Goal: Task Accomplishment & Management: Complete application form

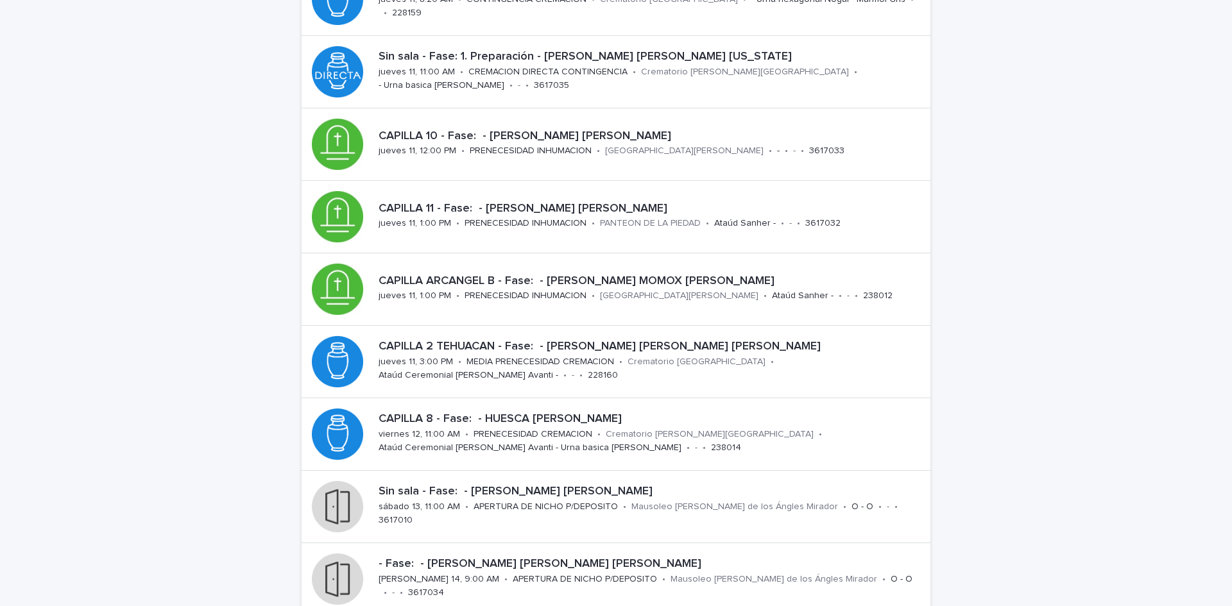
scroll to position [192, 0]
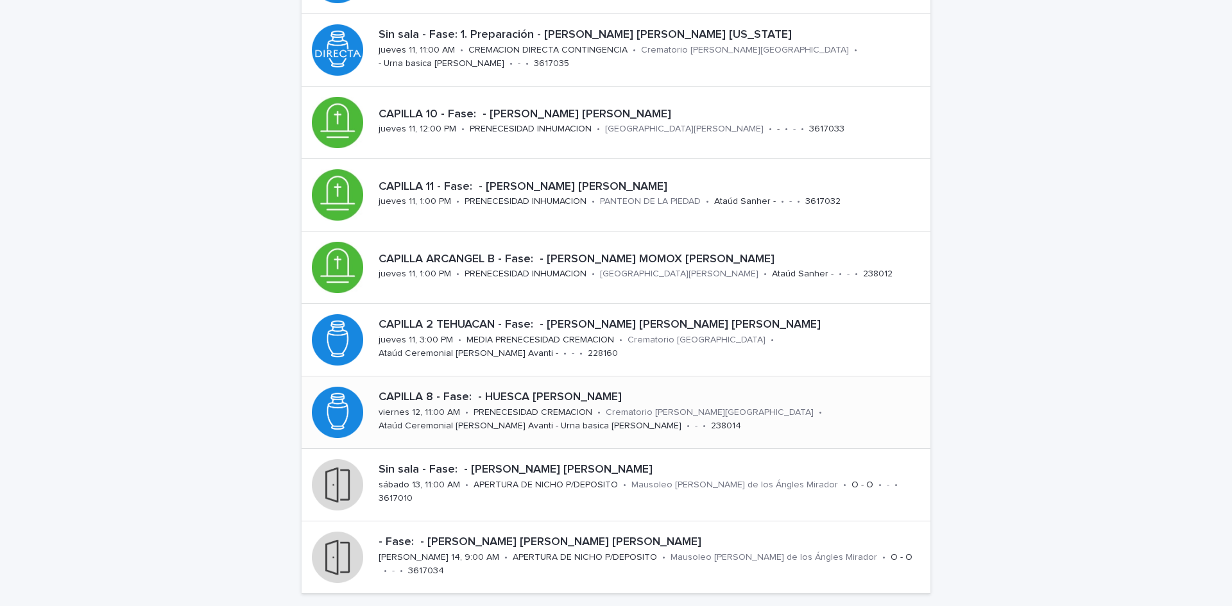
click at [545, 394] on p "CAPILLA 8 - Fase: - HUESCA [PERSON_NAME]" at bounding box center [652, 398] width 547 height 14
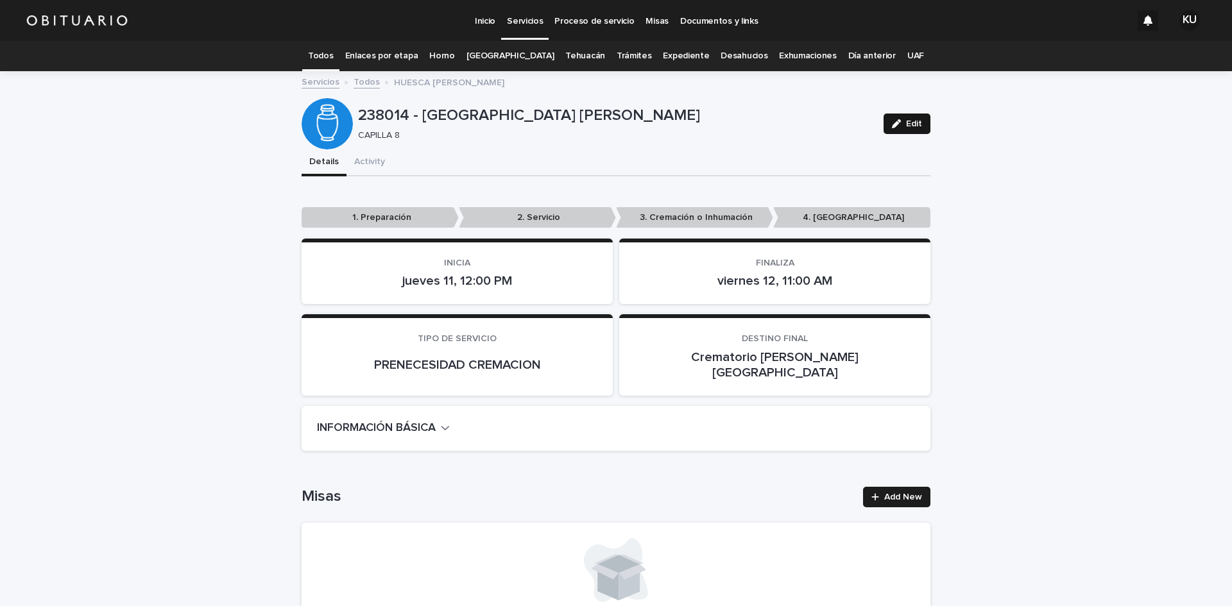
click at [907, 128] on span "Edit" at bounding box center [914, 123] width 16 height 9
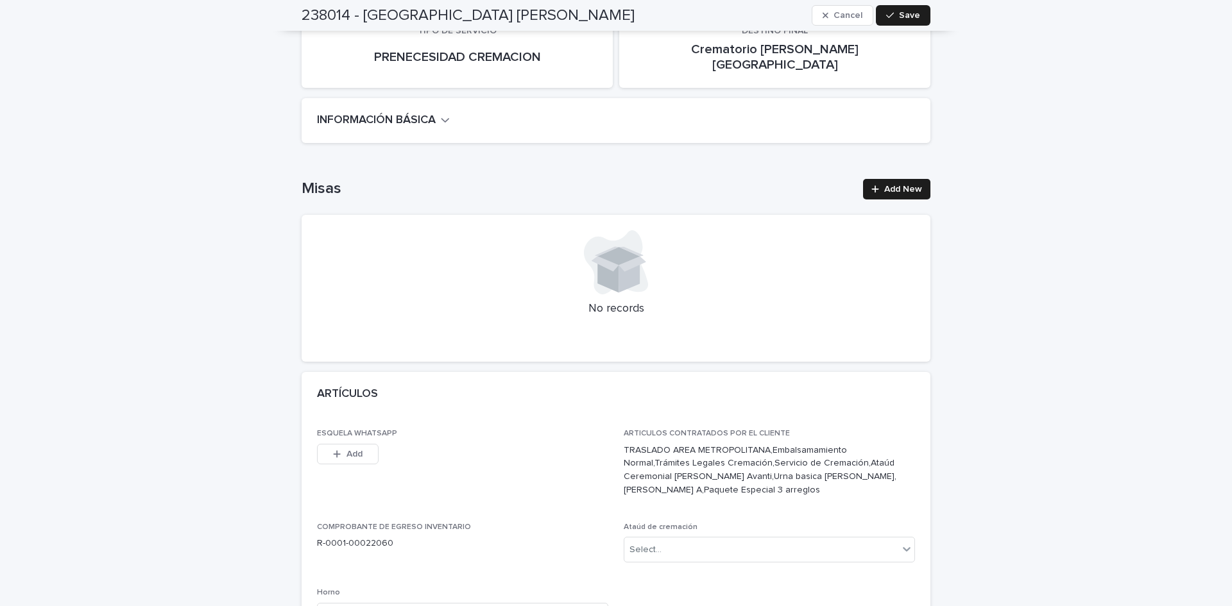
scroll to position [334, 0]
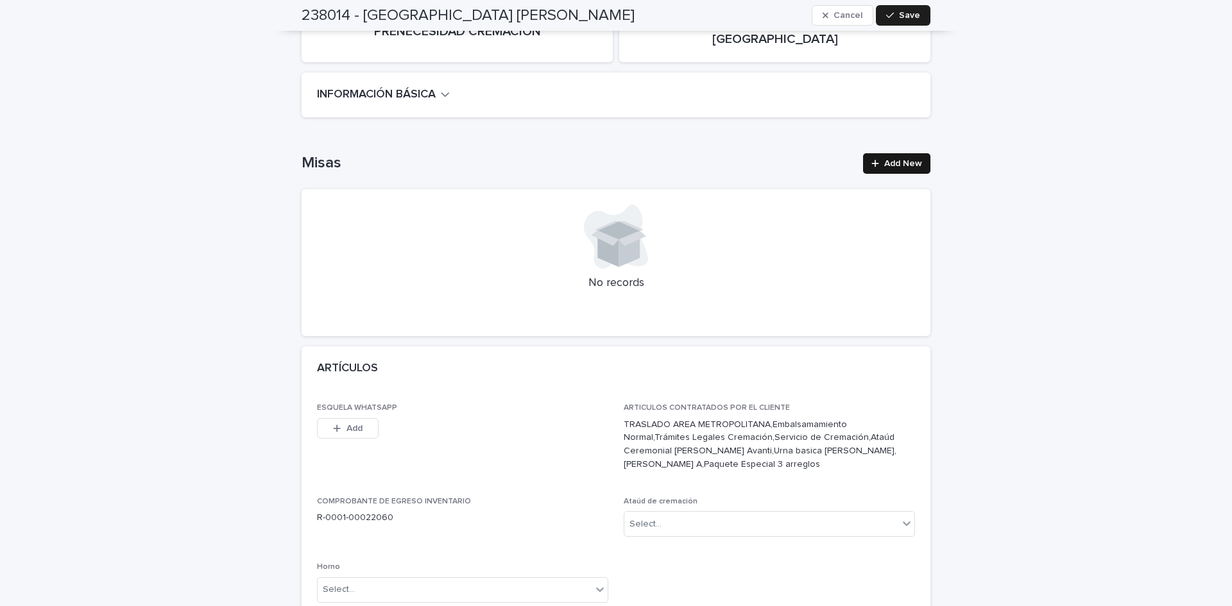
click at [884, 159] on span "Add New" at bounding box center [903, 163] width 38 height 9
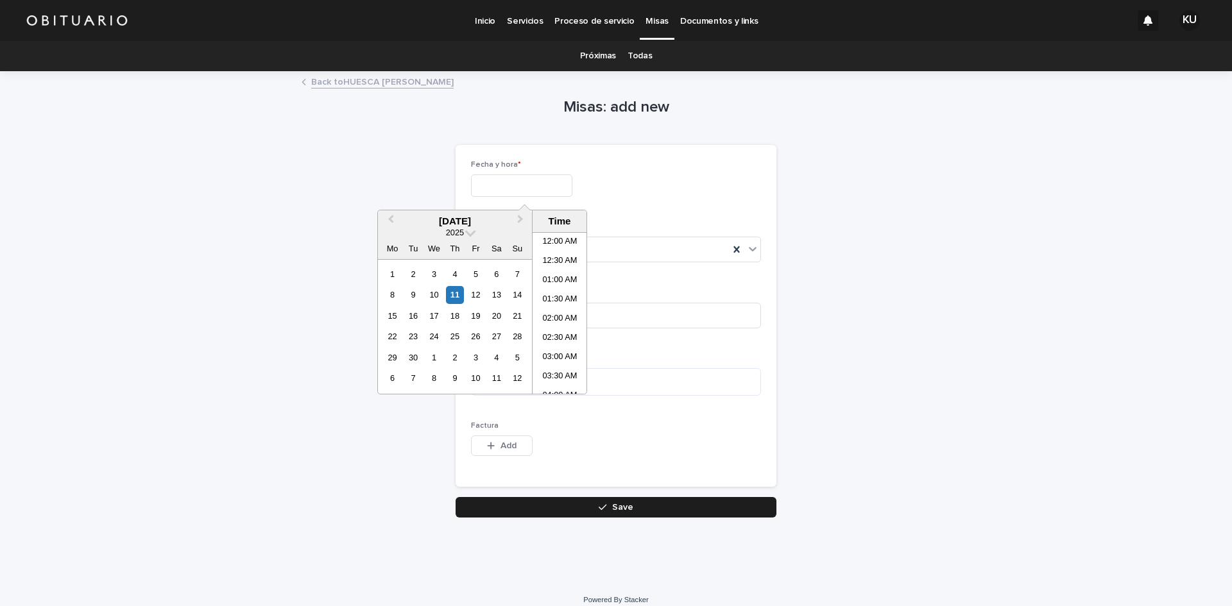
click at [486, 192] on input "text" at bounding box center [521, 186] width 101 height 22
click at [454, 295] on div "11" at bounding box center [454, 294] width 17 height 17
click at [550, 341] on li "06:00 PM" at bounding box center [560, 345] width 55 height 19
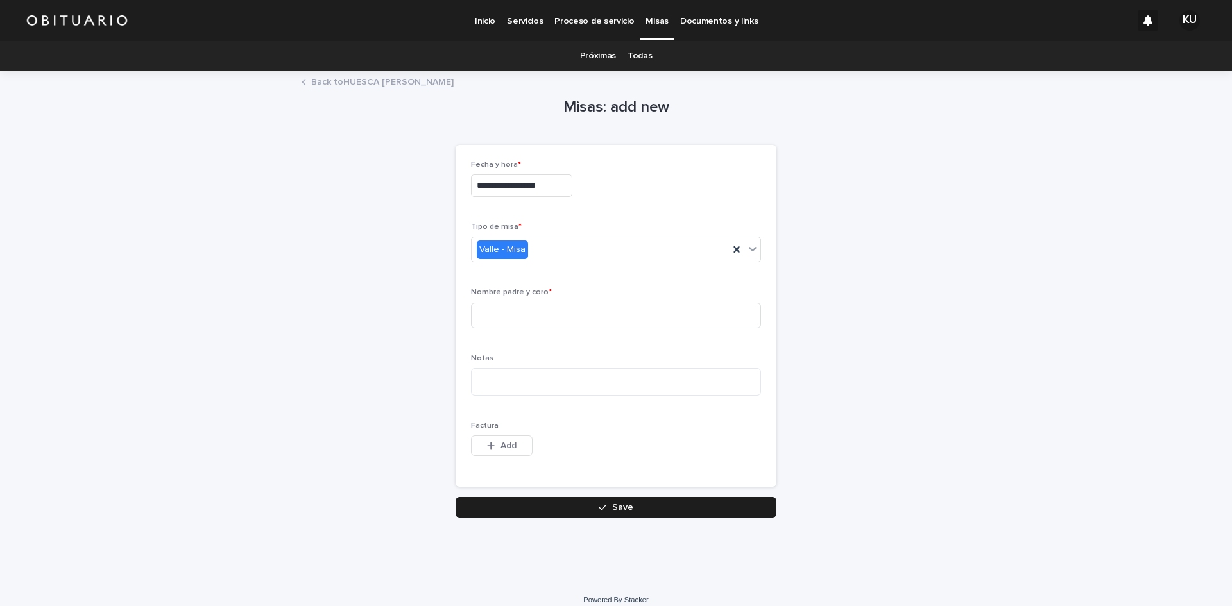
type input "**********"
click at [731, 252] on icon at bounding box center [736, 249] width 13 height 13
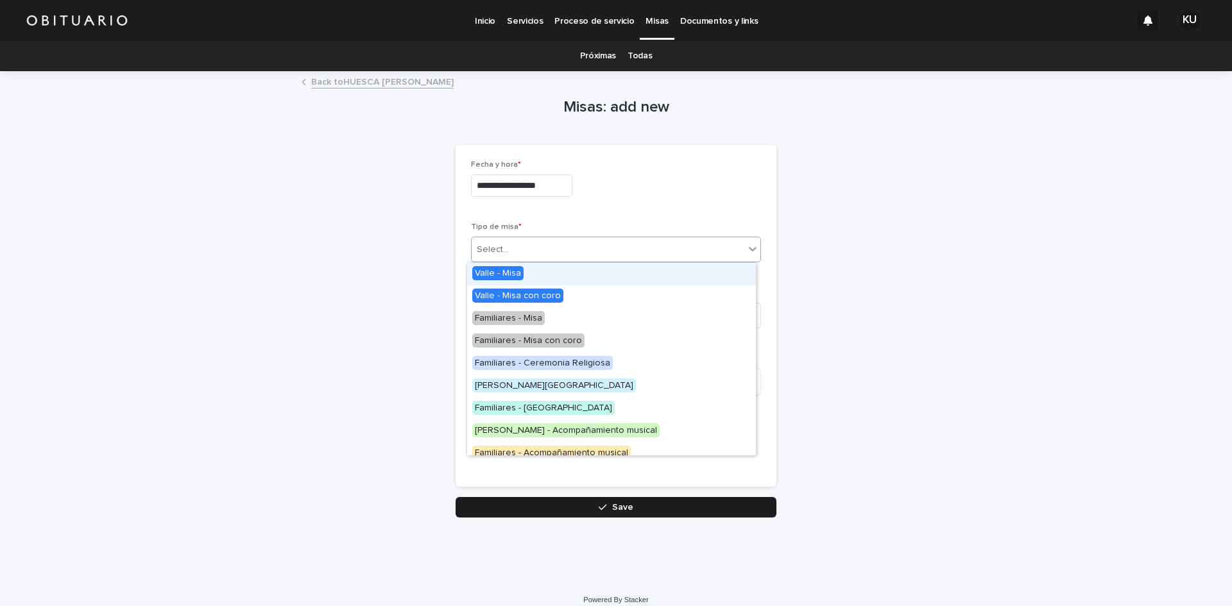
click at [746, 252] on icon at bounding box center [752, 249] width 13 height 13
click at [509, 406] on span "Familiares - [GEOGRAPHIC_DATA]" at bounding box center [543, 408] width 142 height 14
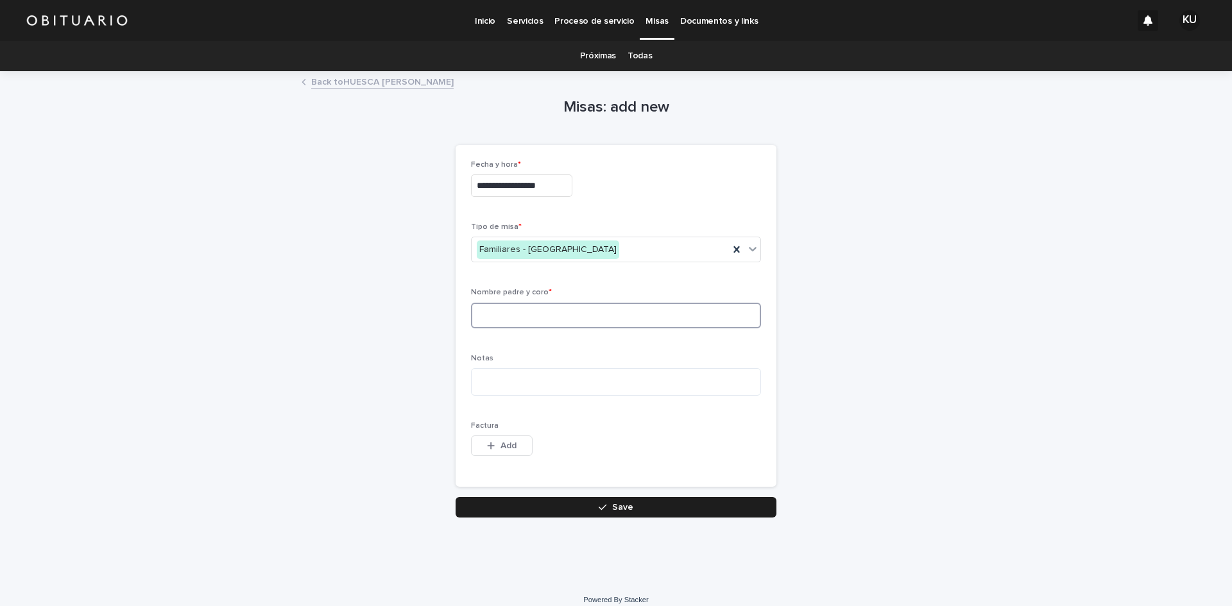
click at [513, 320] on input at bounding box center [616, 316] width 290 height 26
type input "*"
type input "**********"
click at [578, 507] on button "Save" at bounding box center [616, 507] width 321 height 21
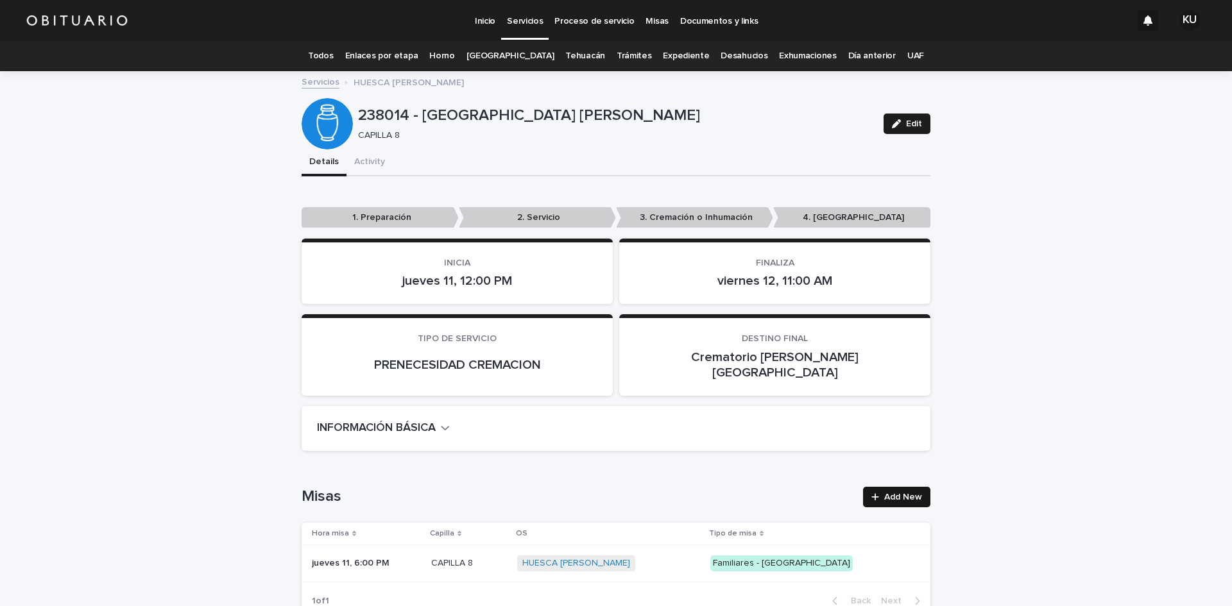
click at [904, 493] on span "Add New" at bounding box center [903, 497] width 38 height 9
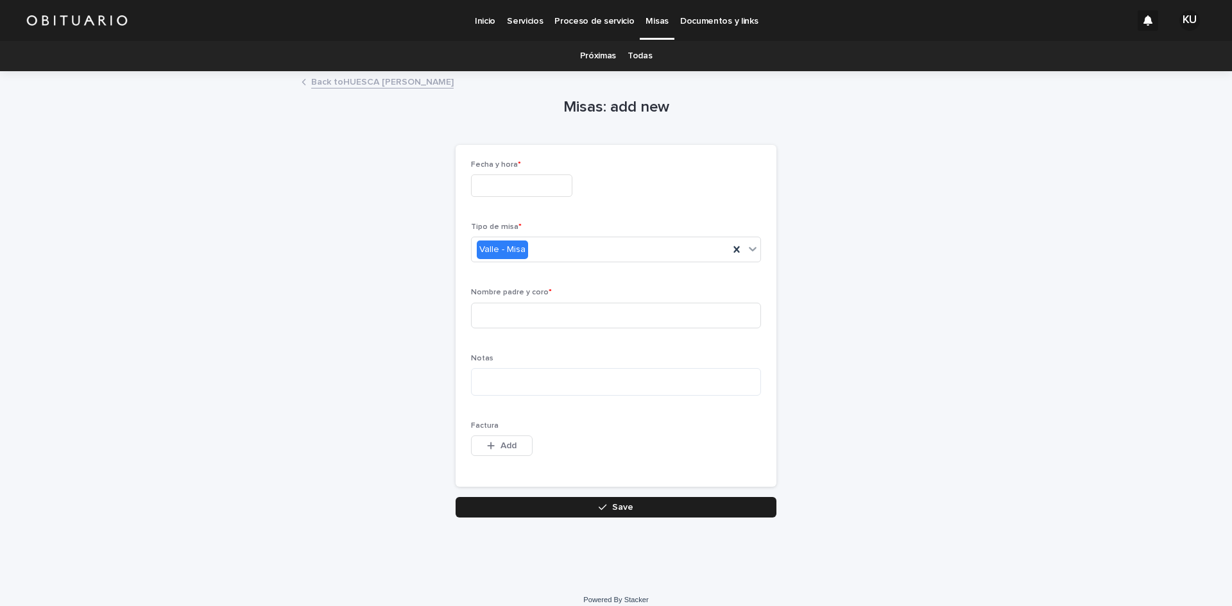
click at [510, 178] on input "text" at bounding box center [521, 186] width 101 height 22
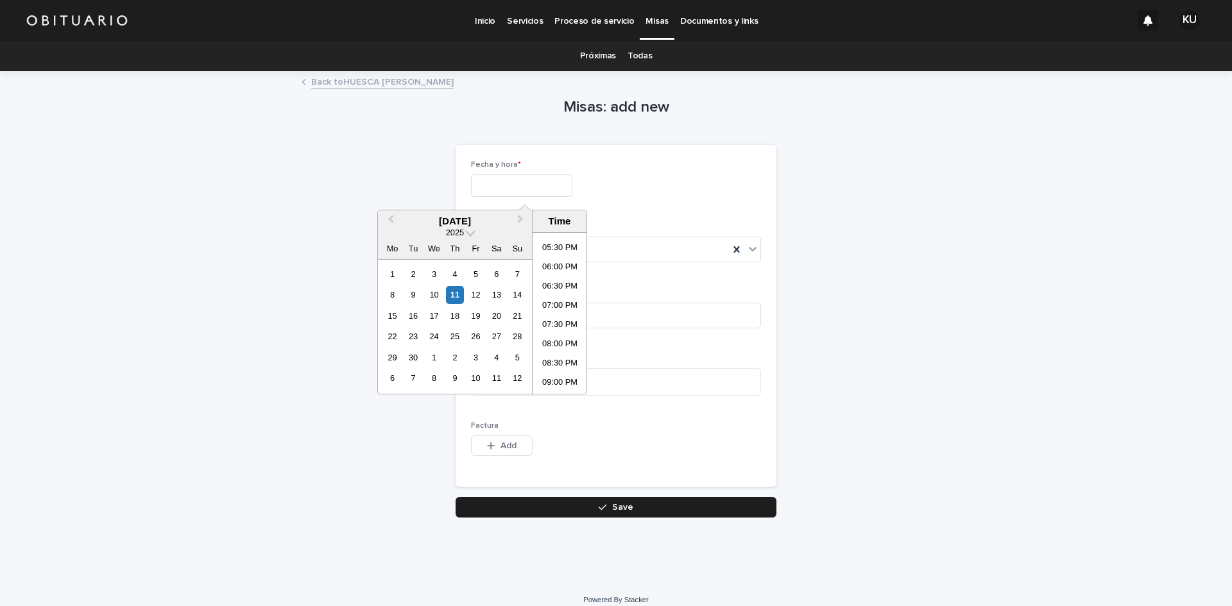
scroll to position [693, 0]
click at [558, 337] on li "08:30 PM" at bounding box center [560, 338] width 55 height 19
type input "**********"
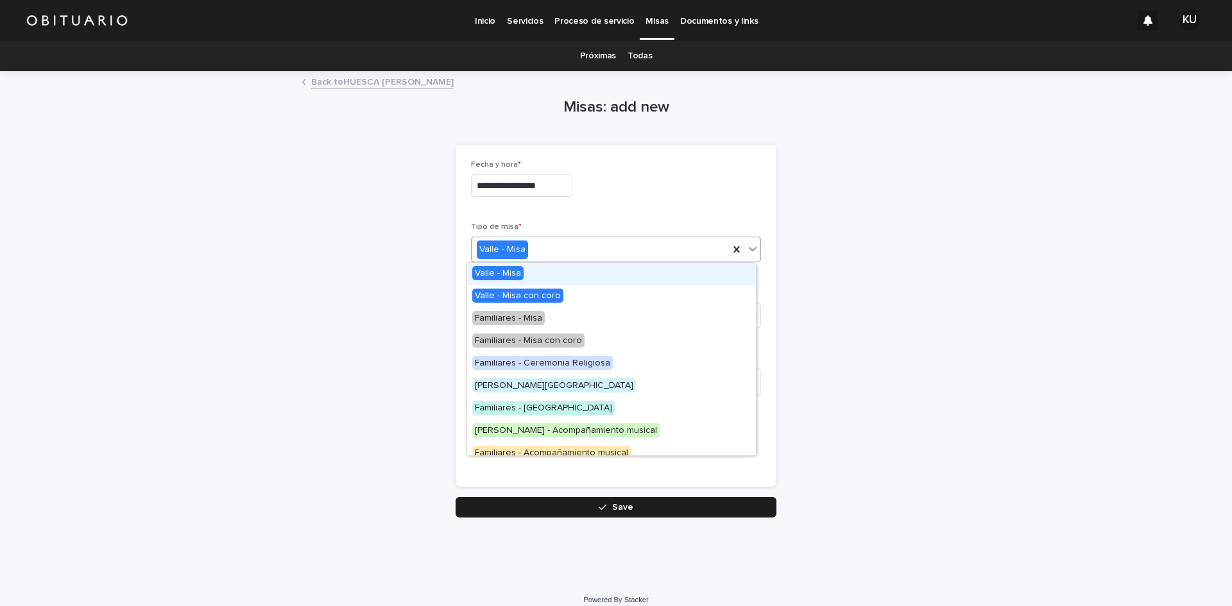
click at [746, 252] on icon at bounding box center [752, 249] width 13 height 13
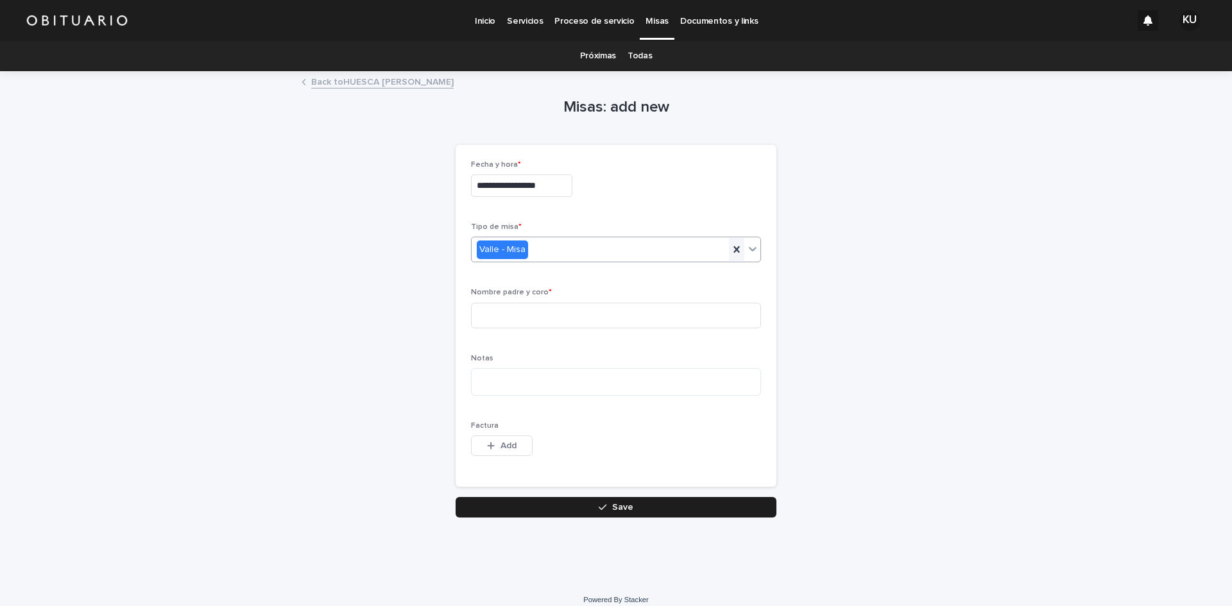
click at [734, 252] on icon at bounding box center [736, 249] width 6 height 6
click at [738, 252] on div "Select..." at bounding box center [608, 249] width 273 height 21
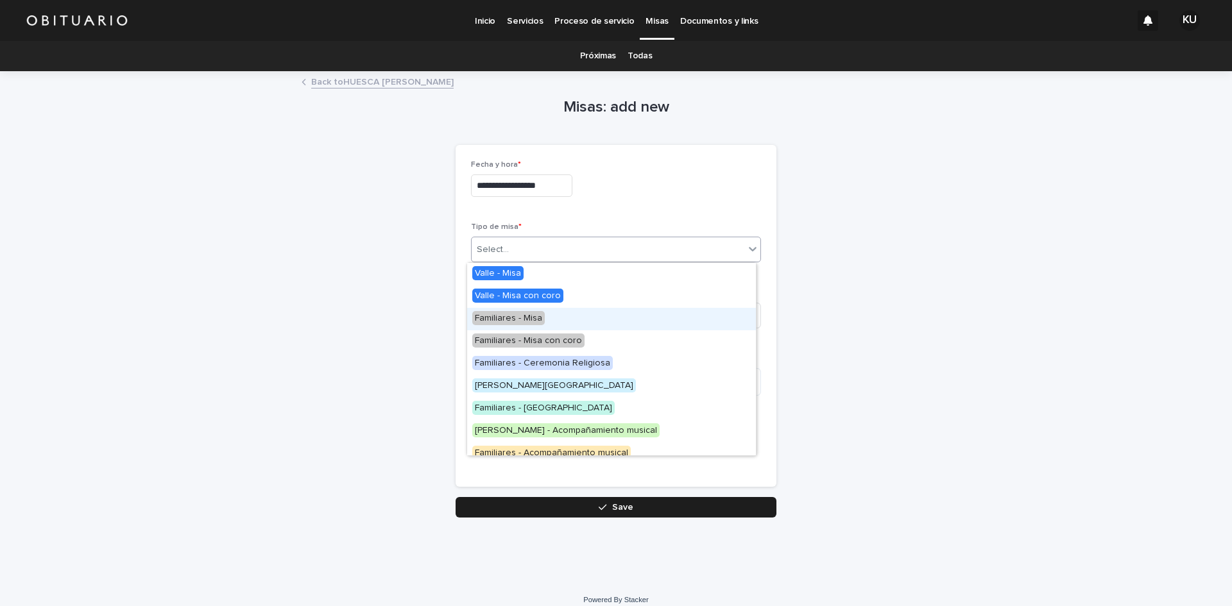
click at [527, 325] on div "Familiares - Misa" at bounding box center [611, 319] width 289 height 22
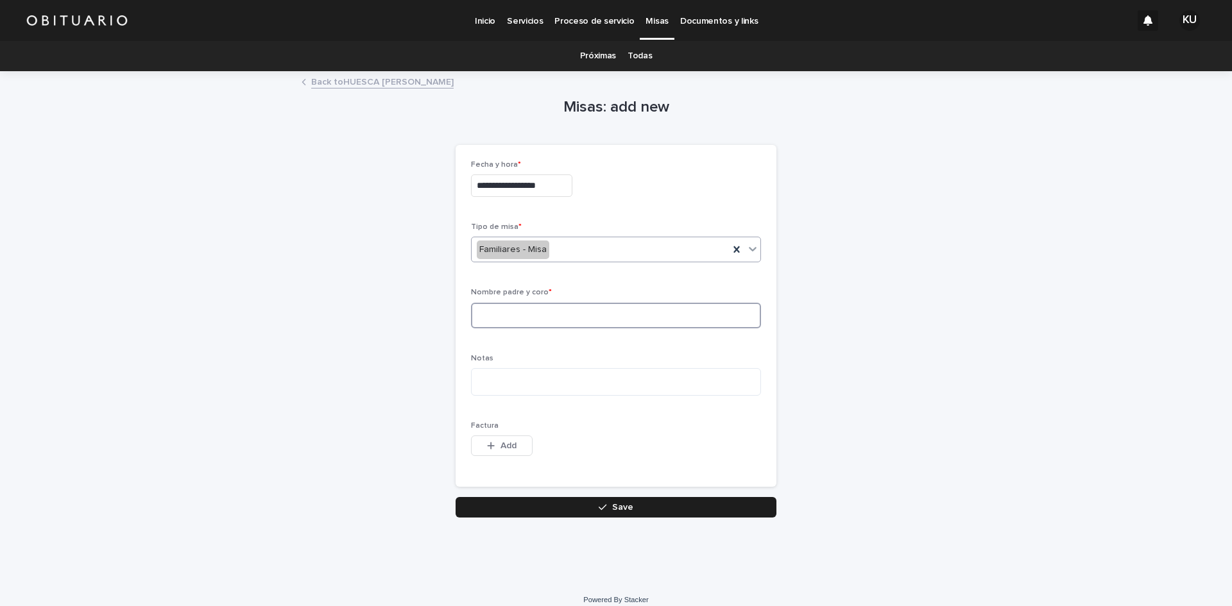
click at [508, 323] on input at bounding box center [616, 316] width 290 height 26
type input "*"
click at [631, 506] on button "Save" at bounding box center [616, 507] width 321 height 21
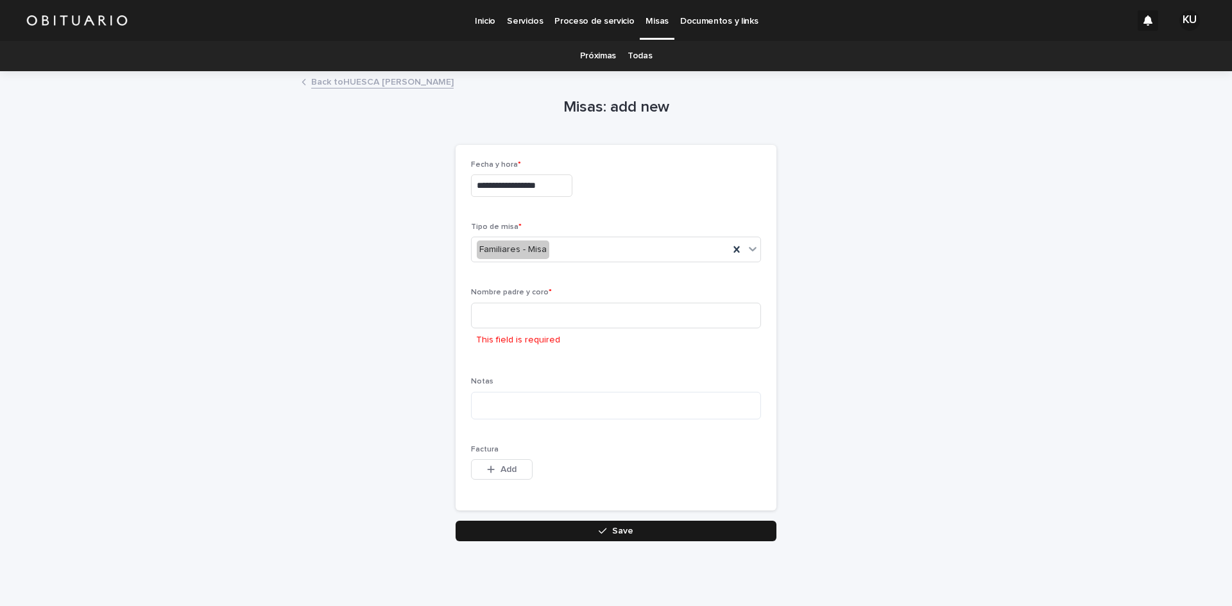
scroll to position [36, 0]
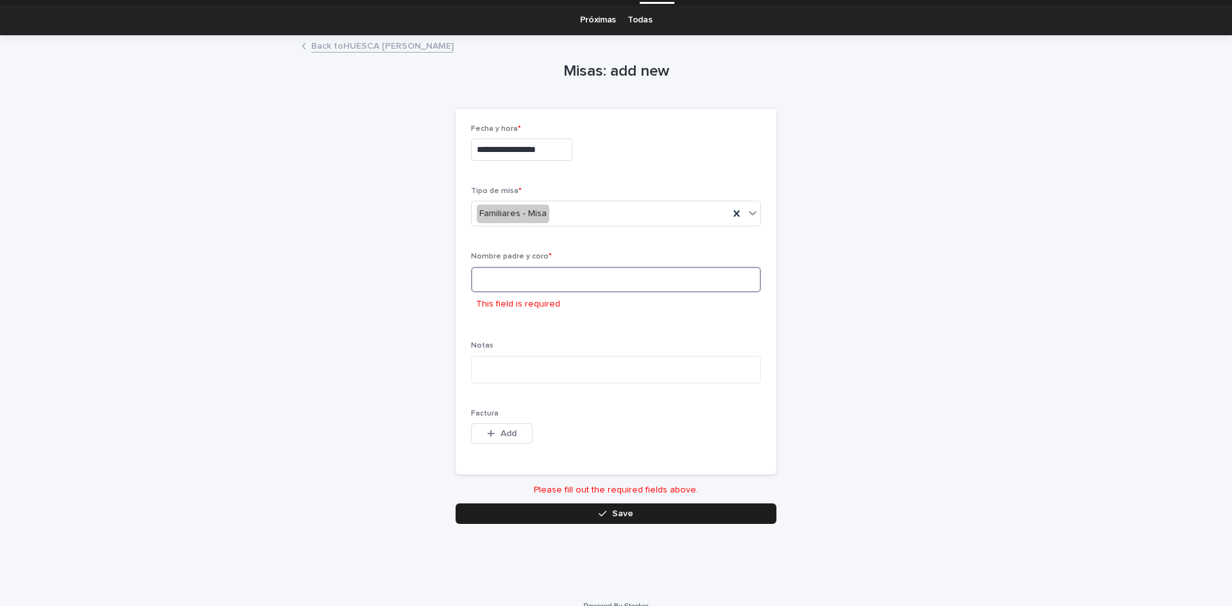
click at [532, 280] on input at bounding box center [616, 280] width 290 height 26
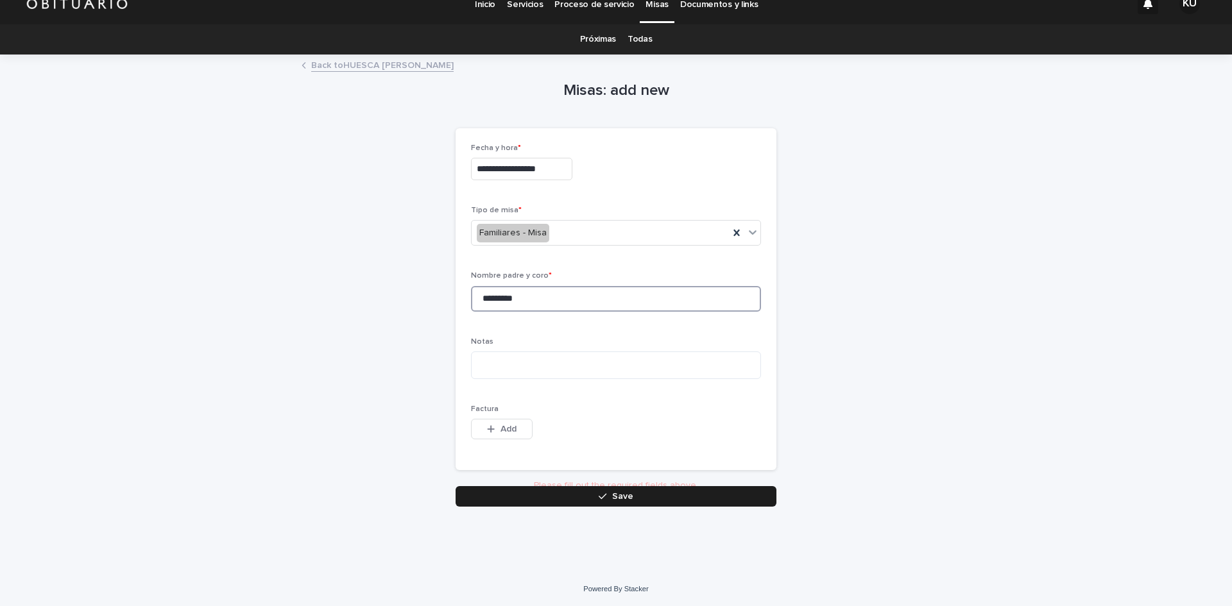
scroll to position [12, 0]
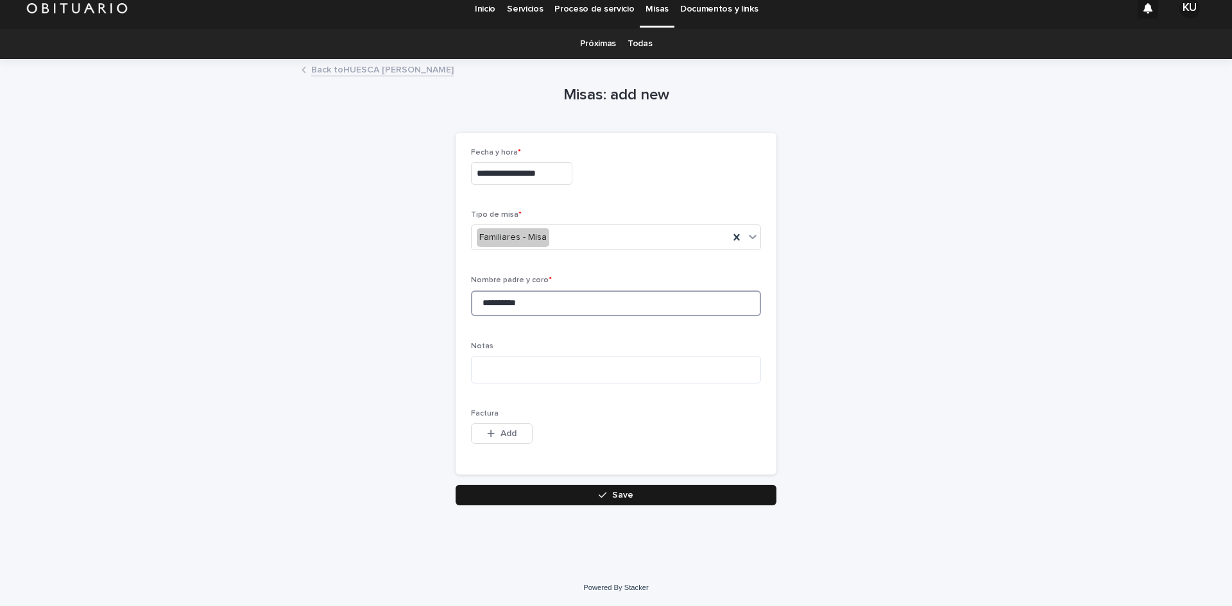
type input "**********"
click at [612, 499] on span "Save" at bounding box center [622, 495] width 21 height 9
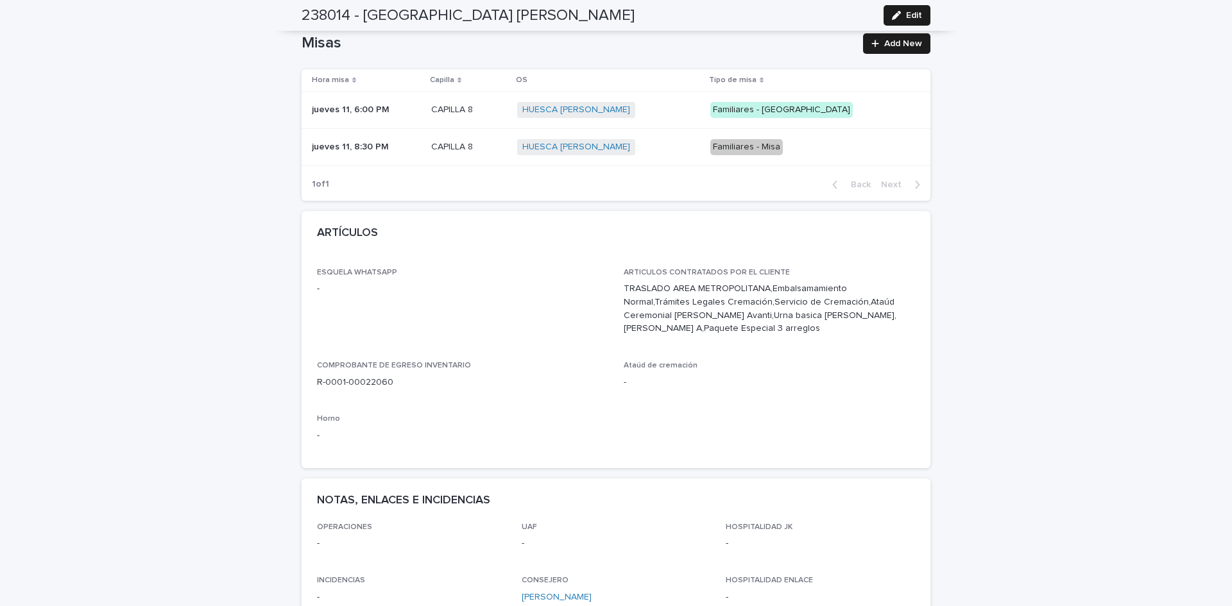
scroll to position [513, 0]
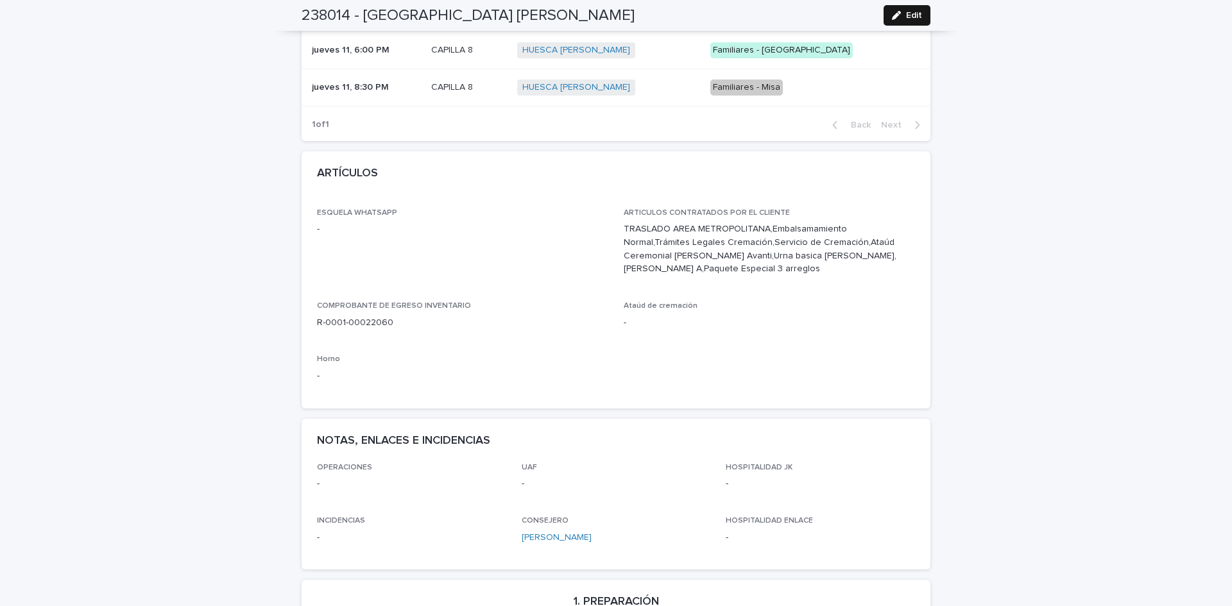
click at [903, 10] on button "Edit" at bounding box center [907, 15] width 47 height 21
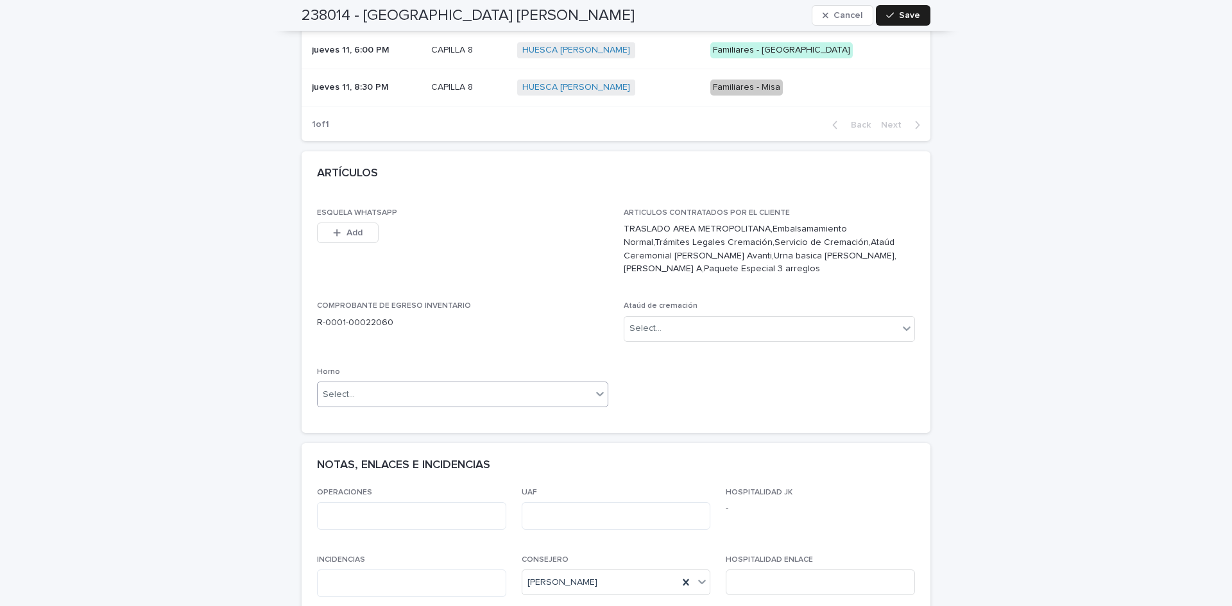
click at [595, 389] on div at bounding box center [599, 393] width 15 height 23
click at [329, 411] on div "Horno A" at bounding box center [458, 404] width 290 height 22
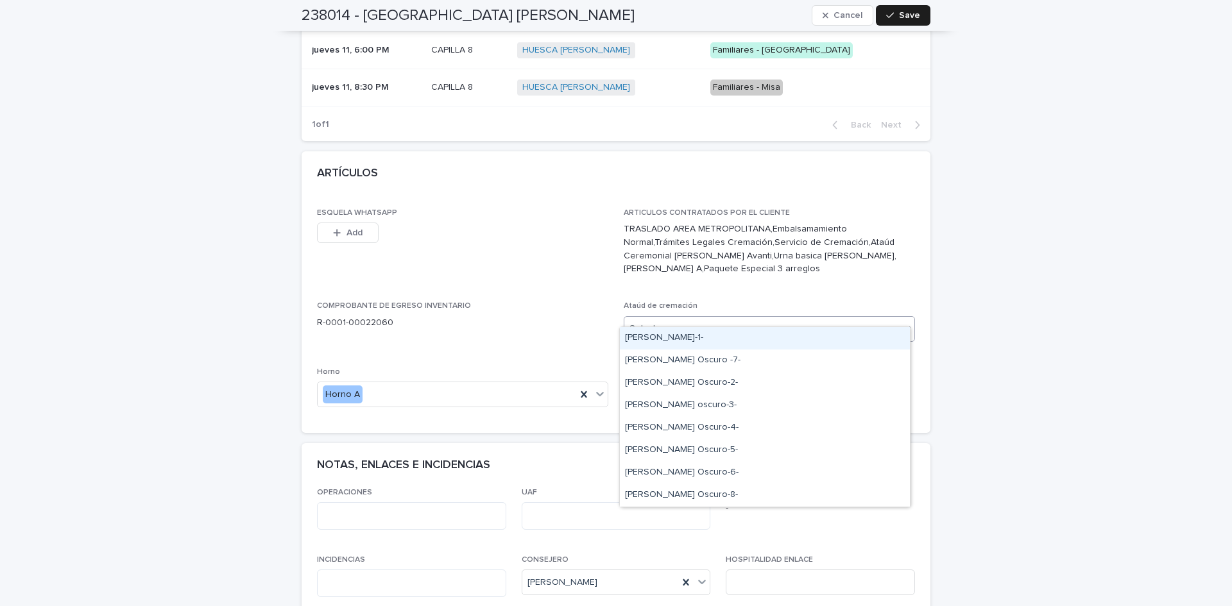
click at [903, 322] on icon at bounding box center [906, 328] width 13 height 13
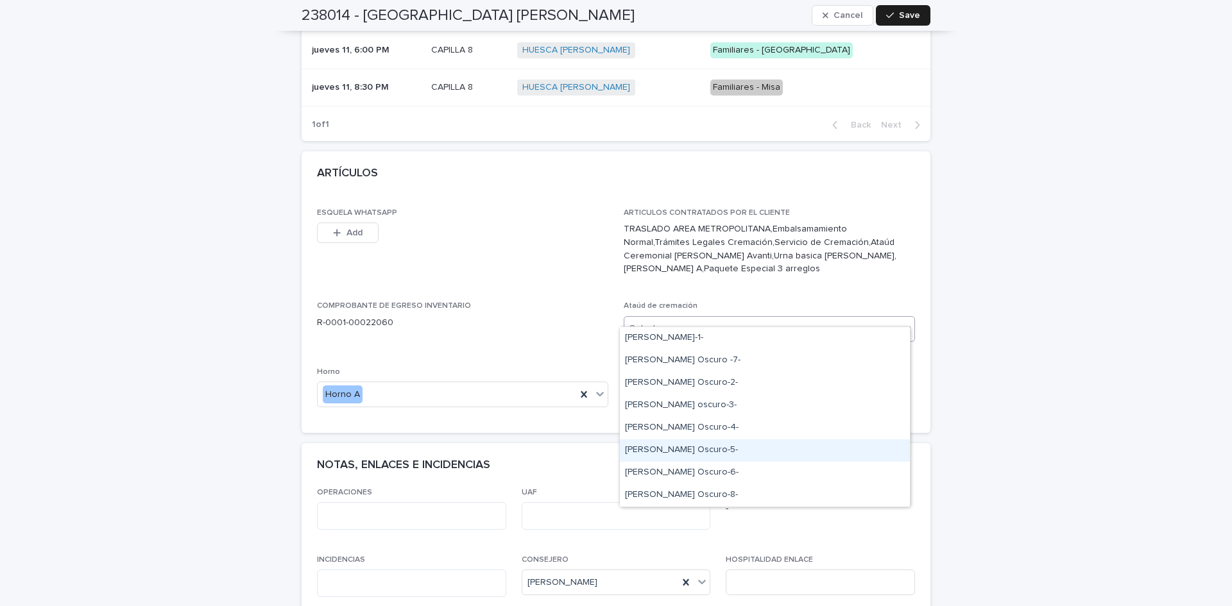
click at [675, 449] on div "[PERSON_NAME] Oscuro-5-" at bounding box center [765, 451] width 290 height 22
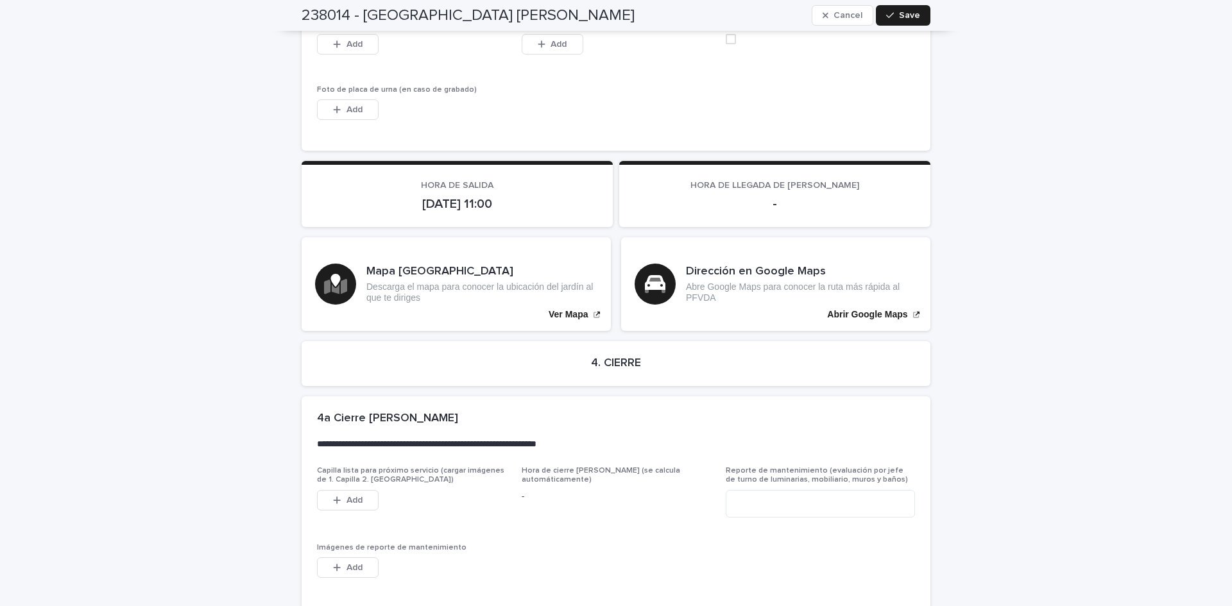
scroll to position [3075, 0]
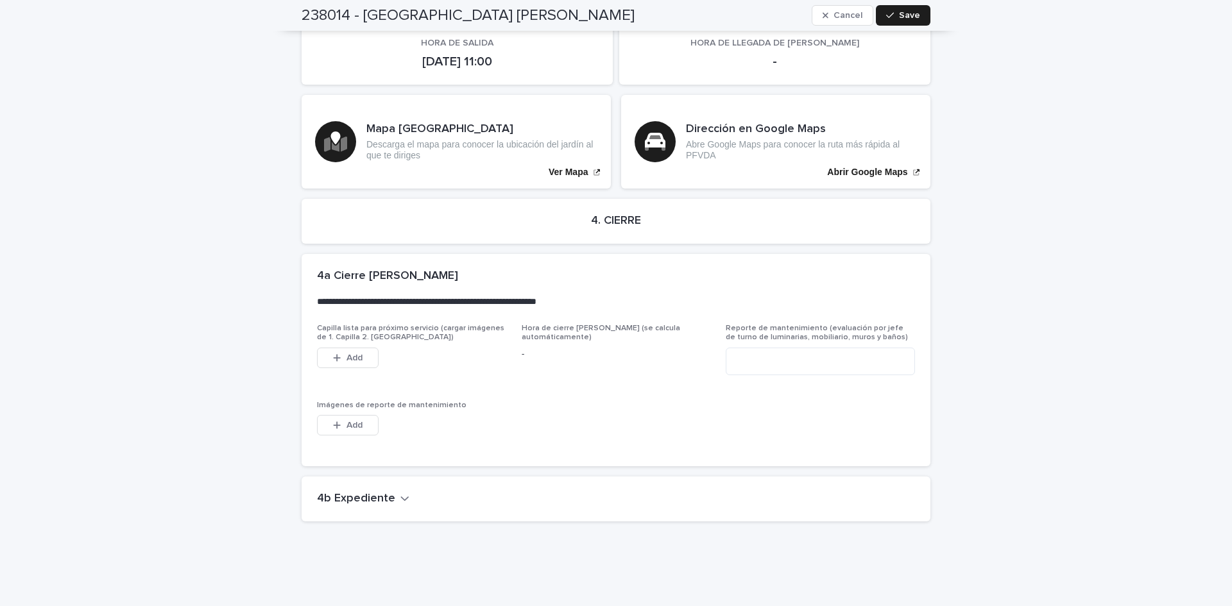
click at [376, 492] on h2 "4b Expediente" at bounding box center [356, 499] width 78 height 14
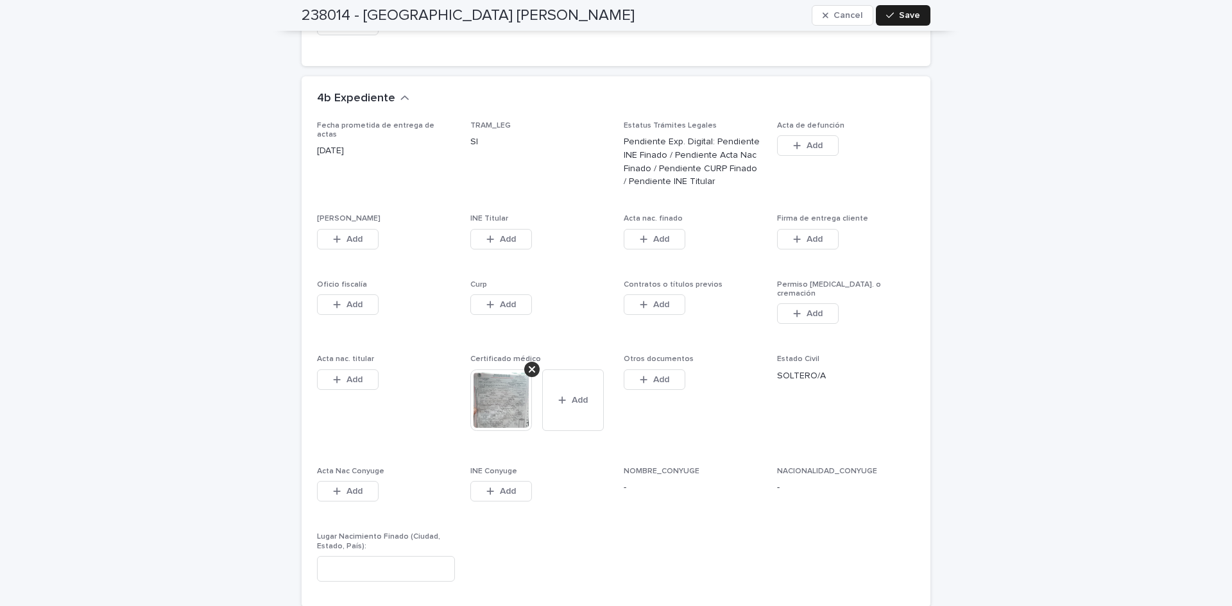
scroll to position [3450, 0]
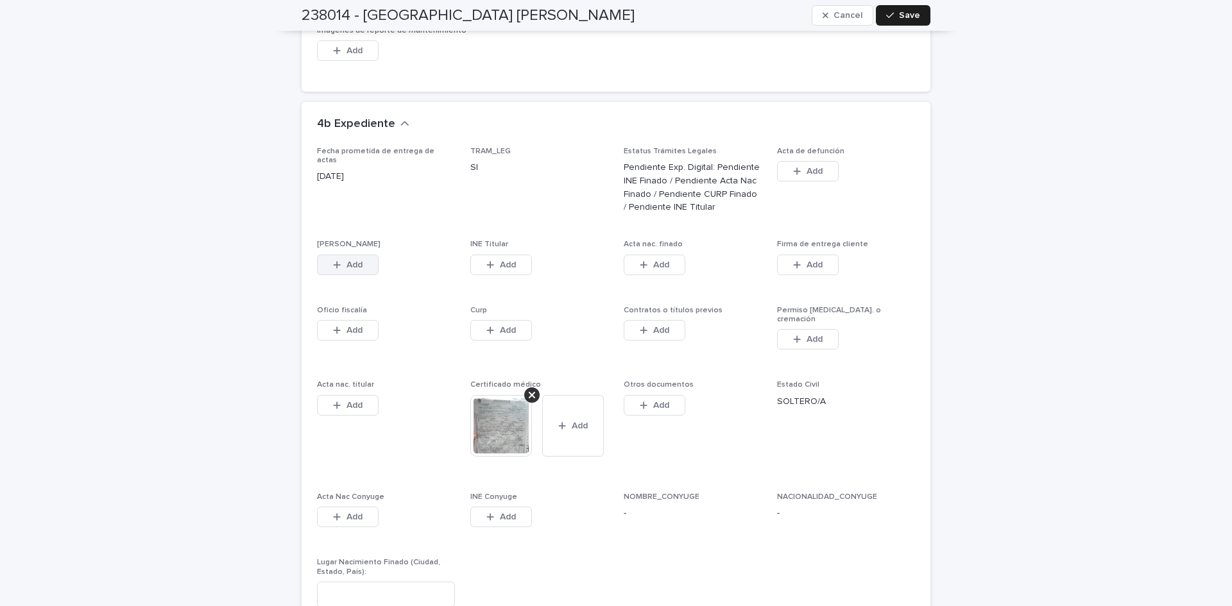
click at [346, 261] on span "Add" at bounding box center [354, 265] width 16 height 9
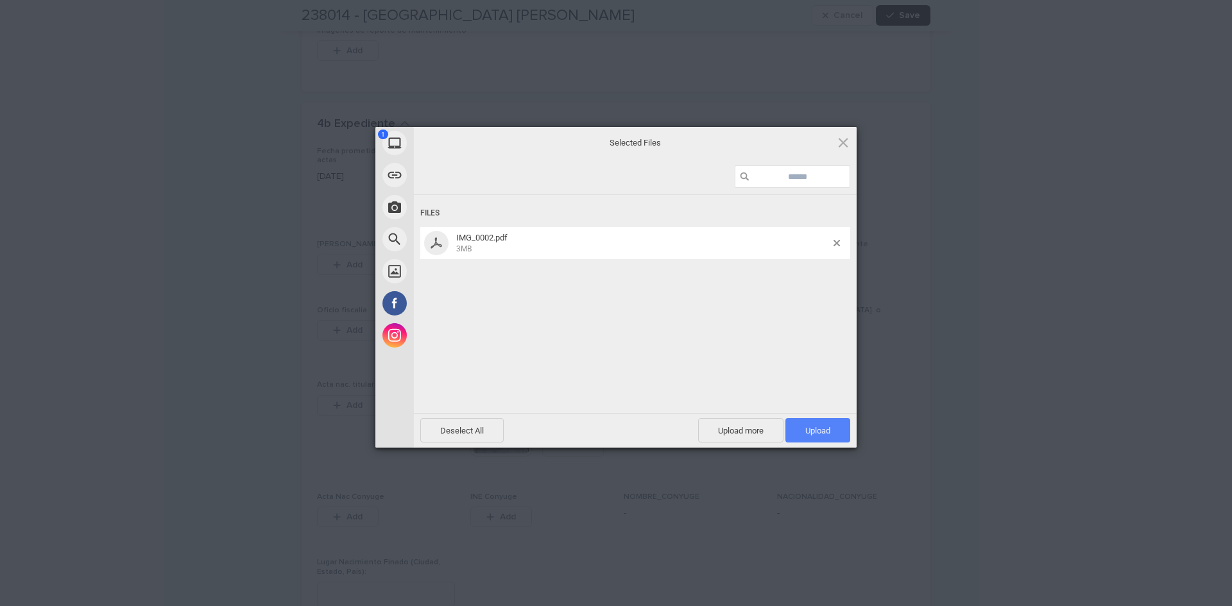
click at [791, 433] on span "Upload 1" at bounding box center [817, 430] width 65 height 24
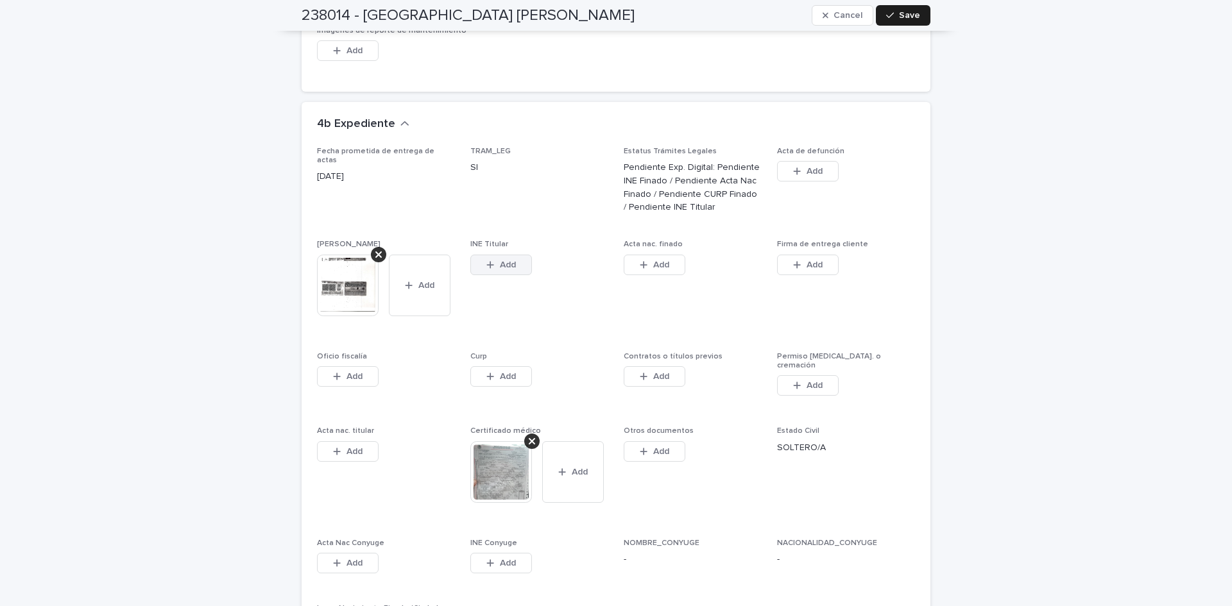
click at [486, 261] on icon "button" at bounding box center [490, 265] width 8 height 9
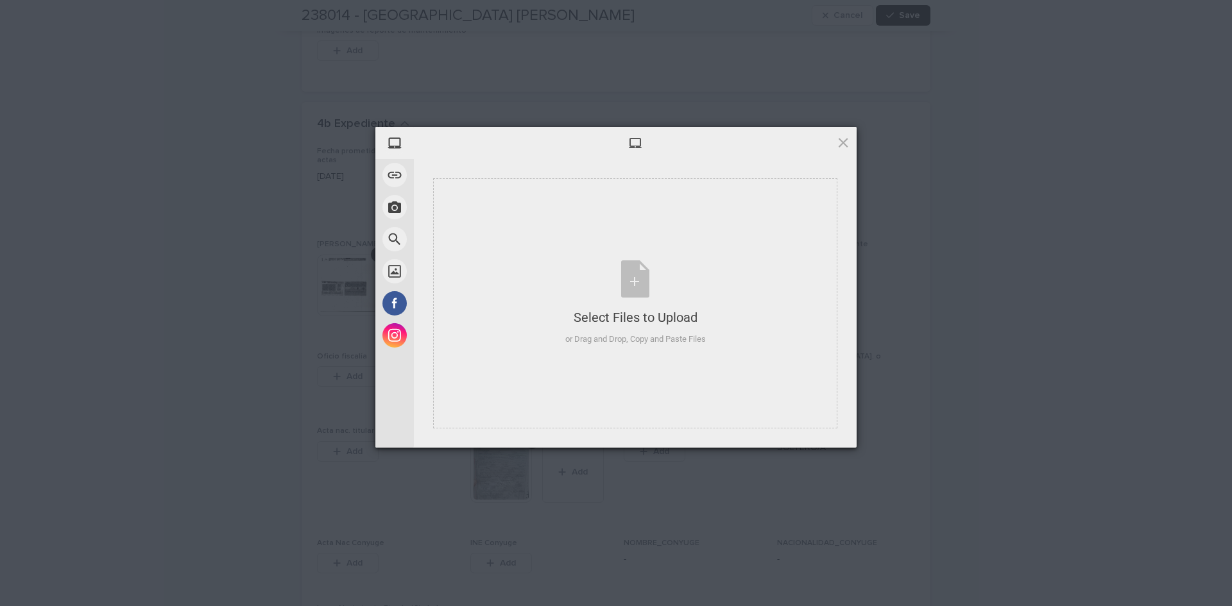
click at [837, 151] on div at bounding box center [635, 143] width 443 height 32
click at [837, 147] on span at bounding box center [843, 142] width 14 height 14
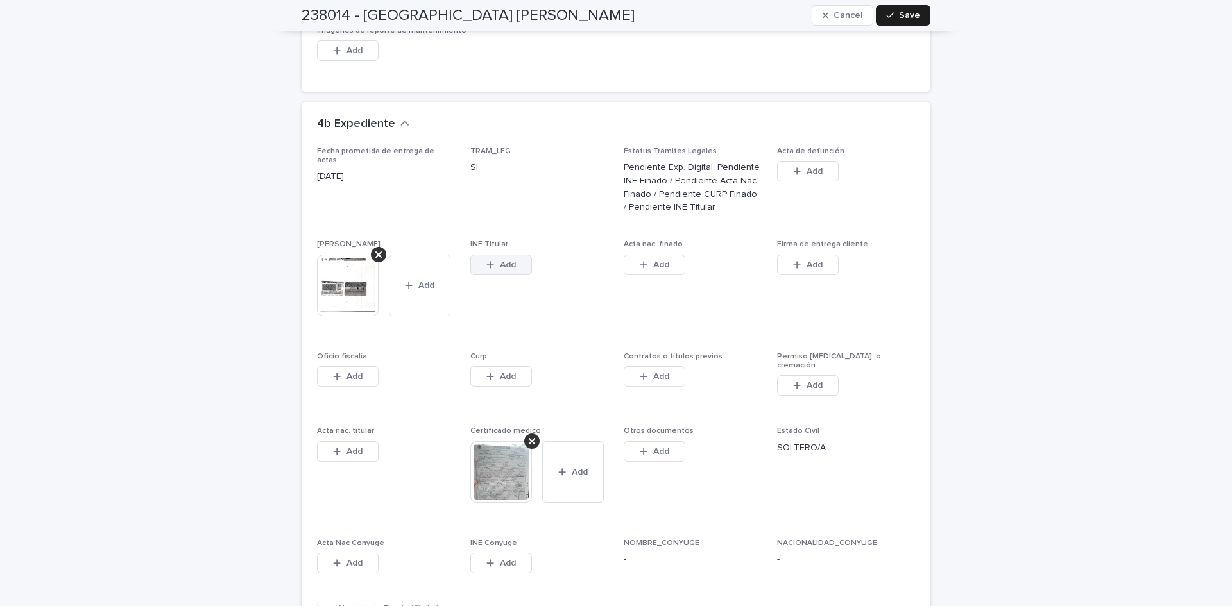
click at [496, 255] on button "Add" at bounding box center [501, 265] width 62 height 21
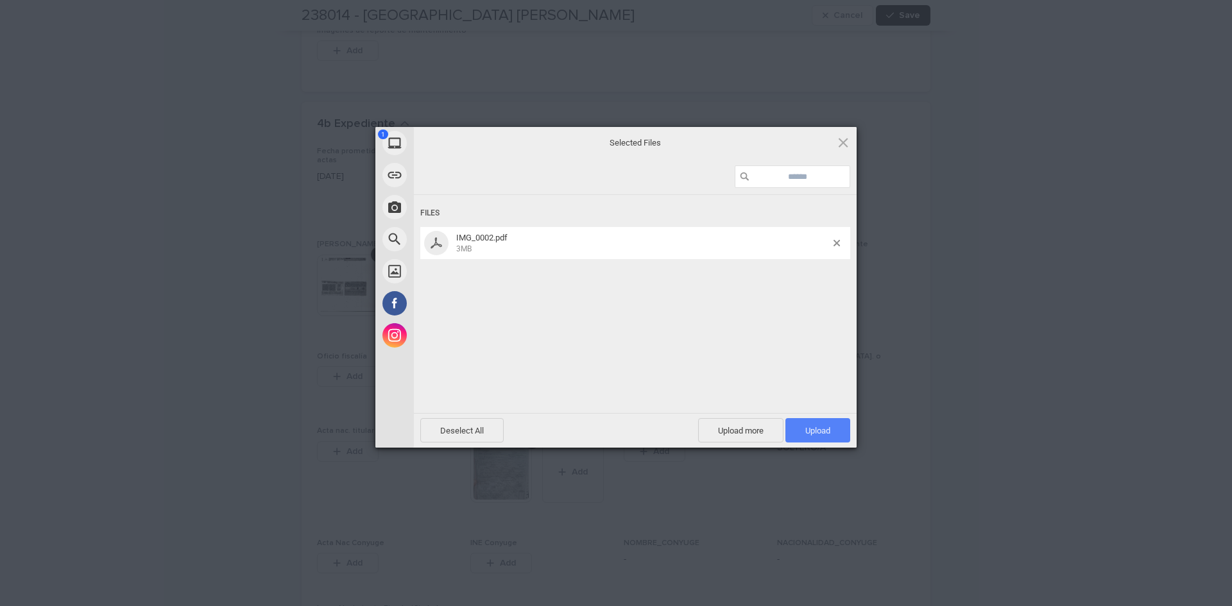
click at [821, 423] on span "Upload 1" at bounding box center [817, 430] width 65 height 24
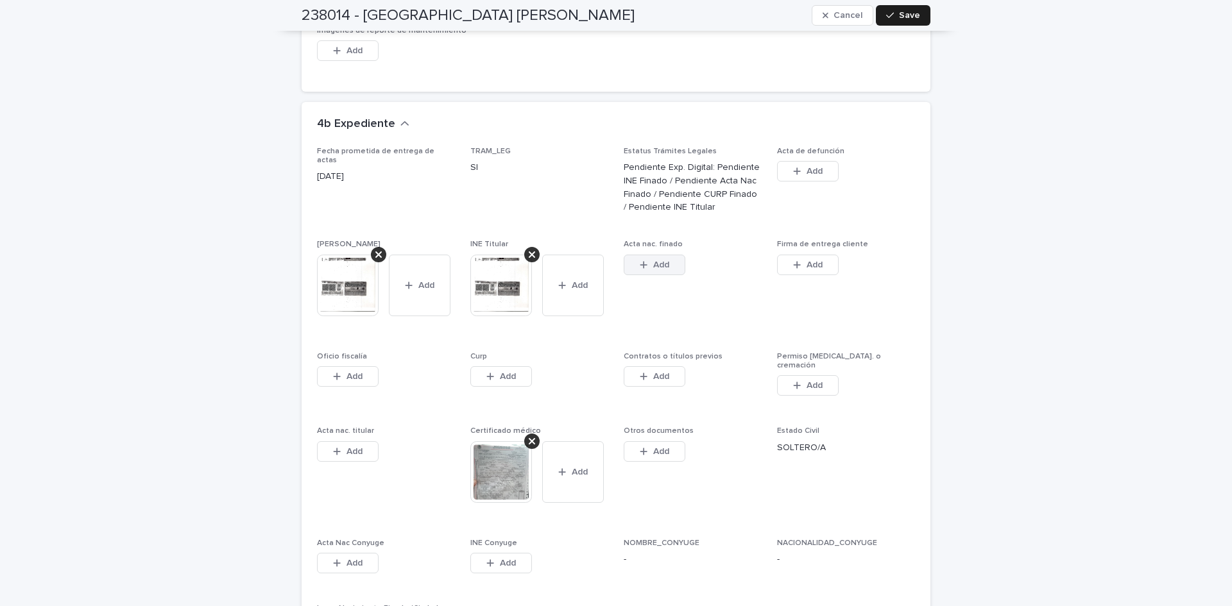
click at [633, 255] on button "Add" at bounding box center [655, 265] width 62 height 21
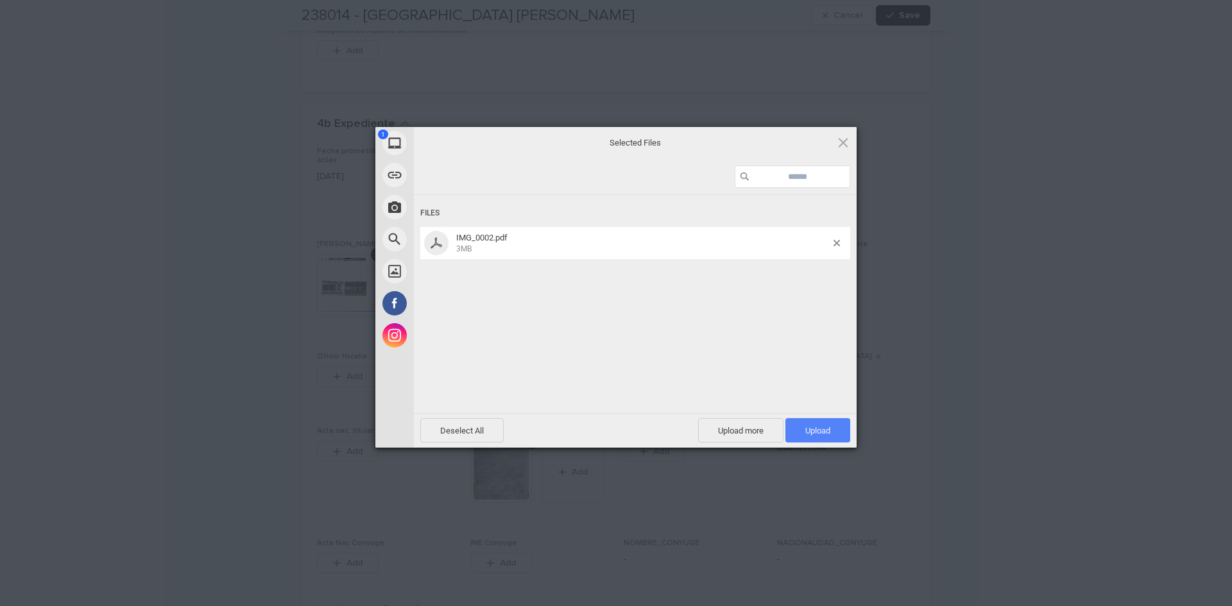
click at [810, 432] on span "Upload 1" at bounding box center [817, 431] width 25 height 10
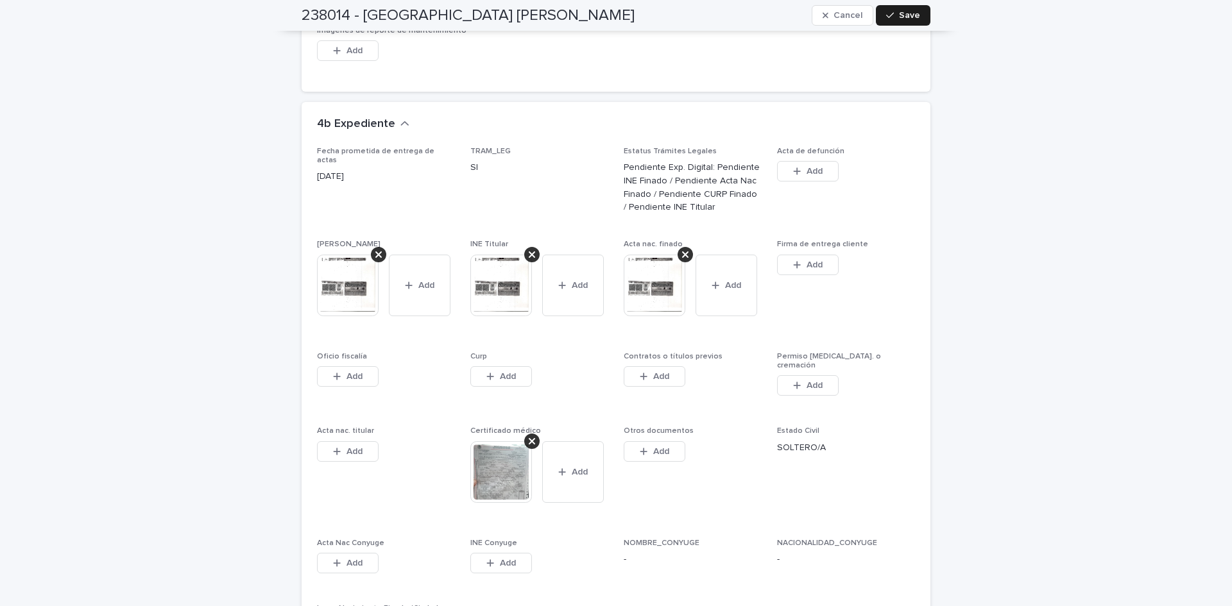
click at [506, 372] on span "Add" at bounding box center [508, 376] width 16 height 9
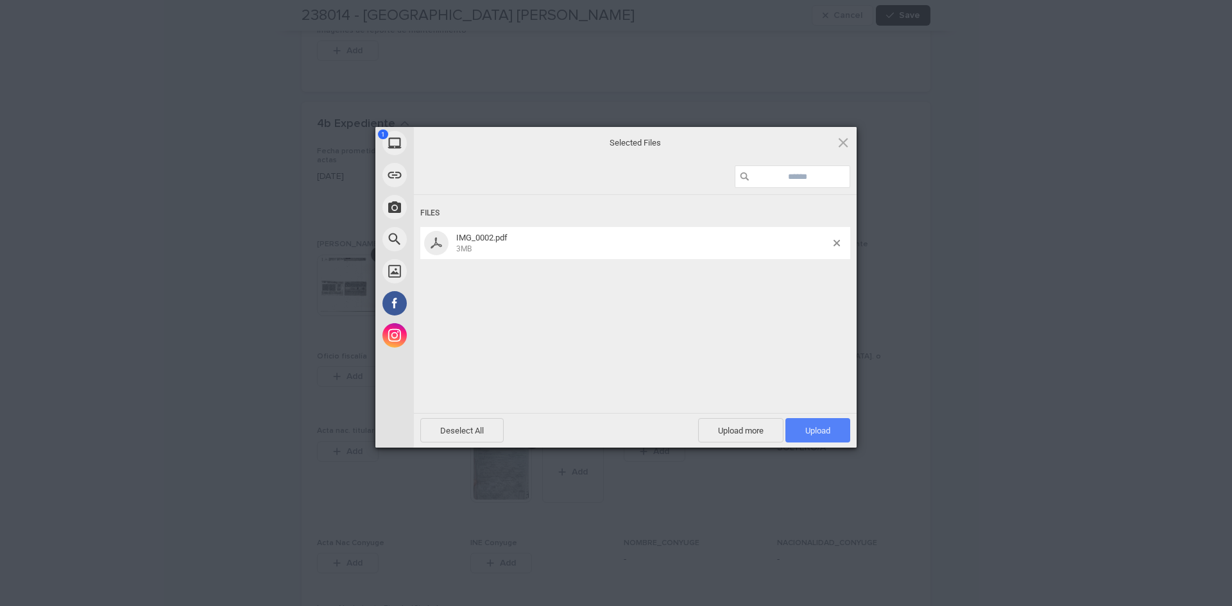
click at [805, 422] on span "Upload 1" at bounding box center [817, 430] width 65 height 24
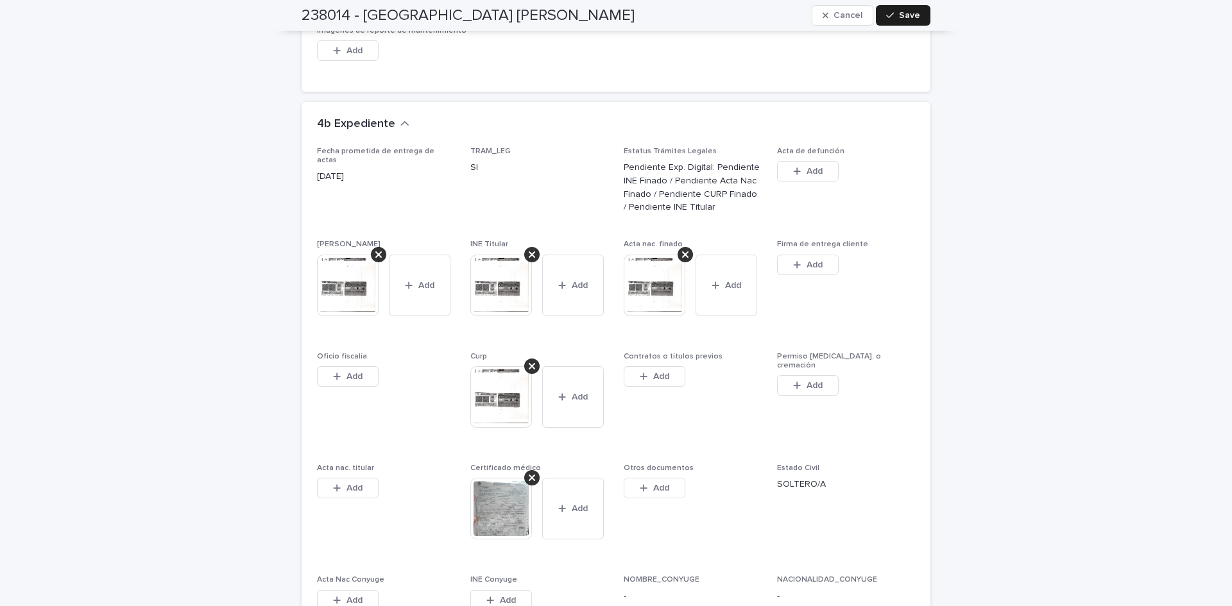
scroll to position [3645, 0]
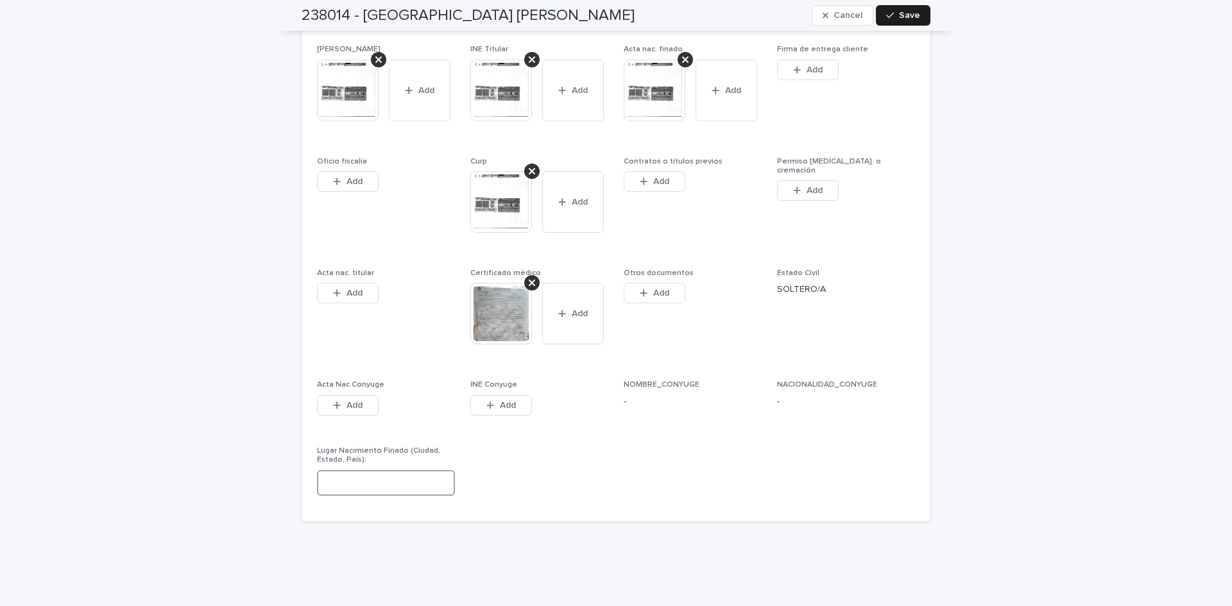
click at [377, 470] on input at bounding box center [386, 483] width 138 height 26
click at [331, 470] on input "**********" at bounding box center [386, 483] width 138 height 26
click at [398, 470] on input "**********" at bounding box center [386, 483] width 138 height 26
type input "**********"
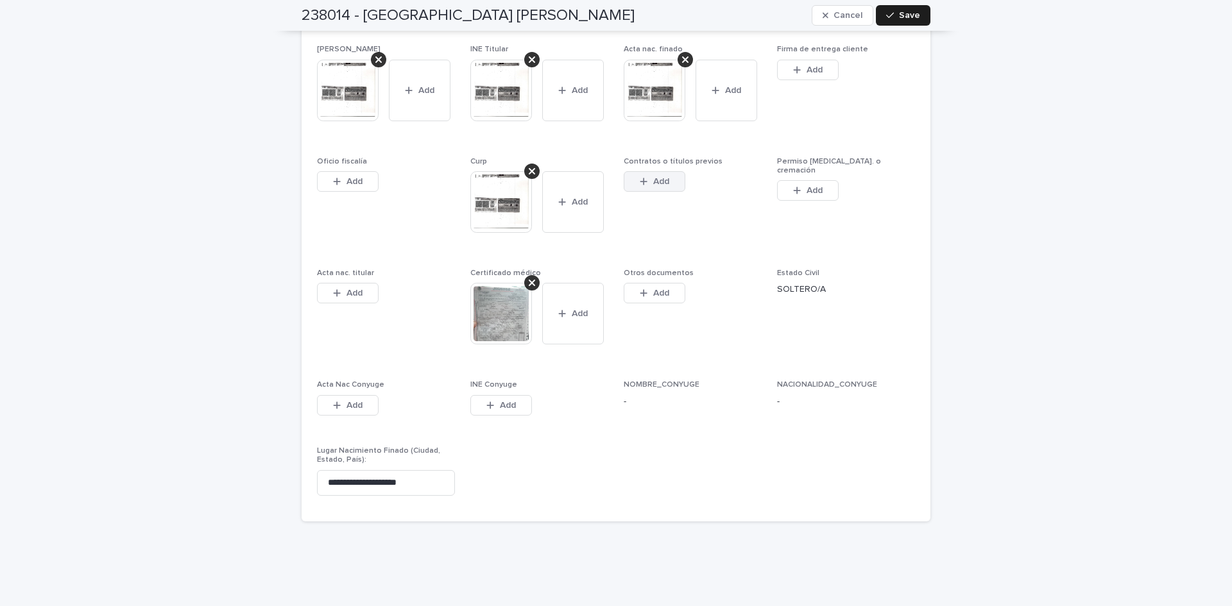
click at [653, 177] on span "Add" at bounding box center [661, 181] width 16 height 9
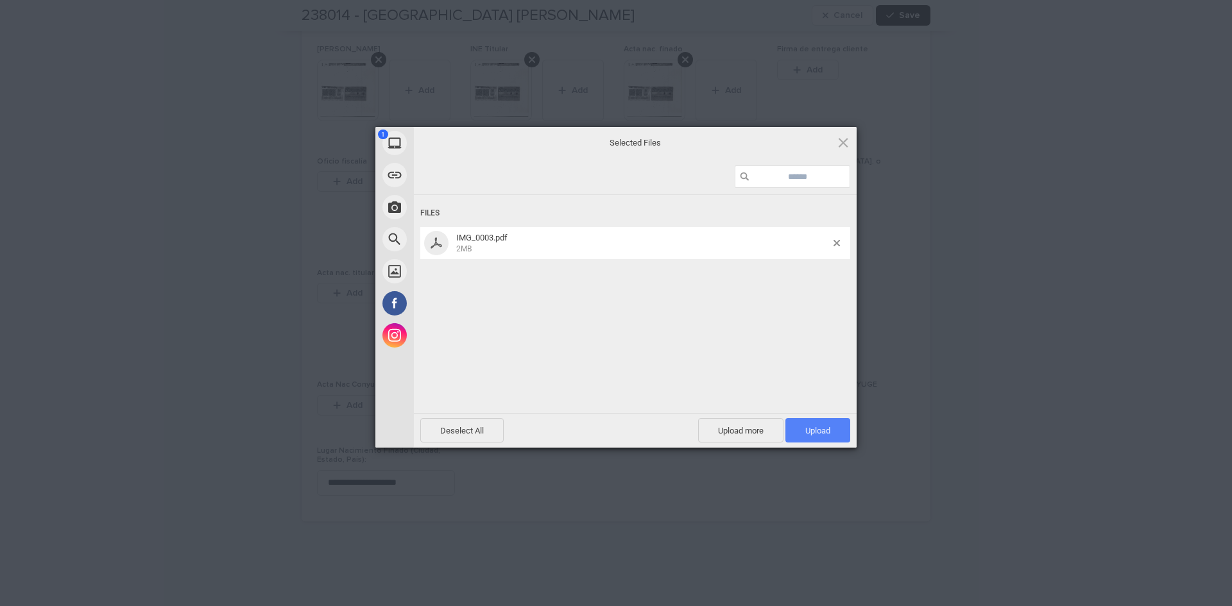
click at [823, 423] on span "Upload 1" at bounding box center [817, 430] width 65 height 24
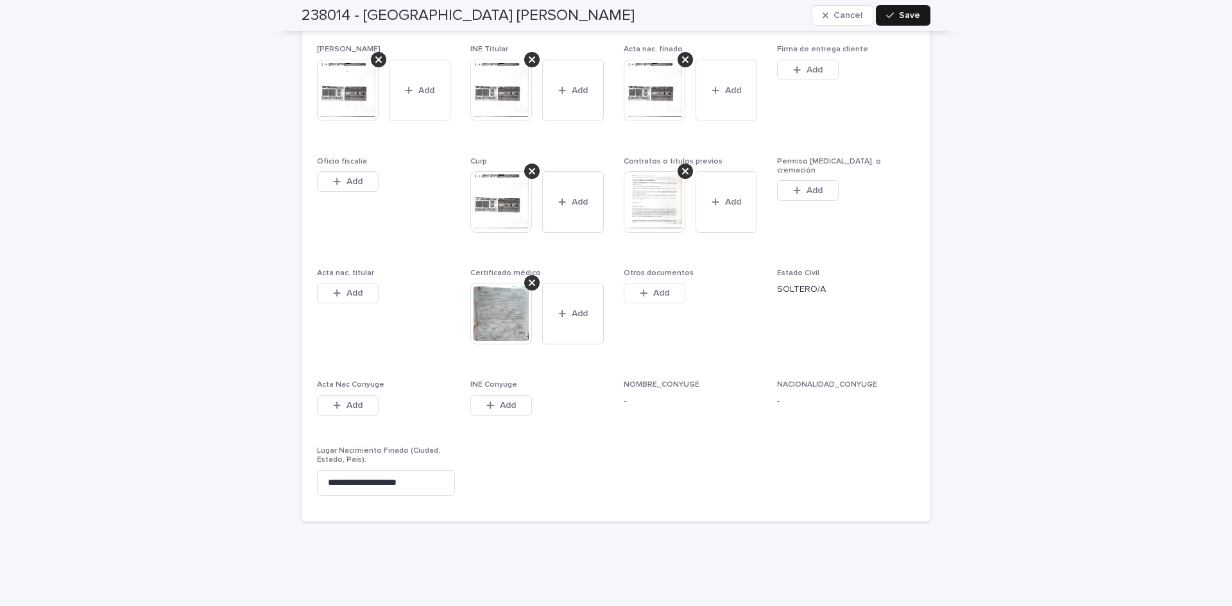
click at [899, 15] on span "Save" at bounding box center [909, 15] width 21 height 9
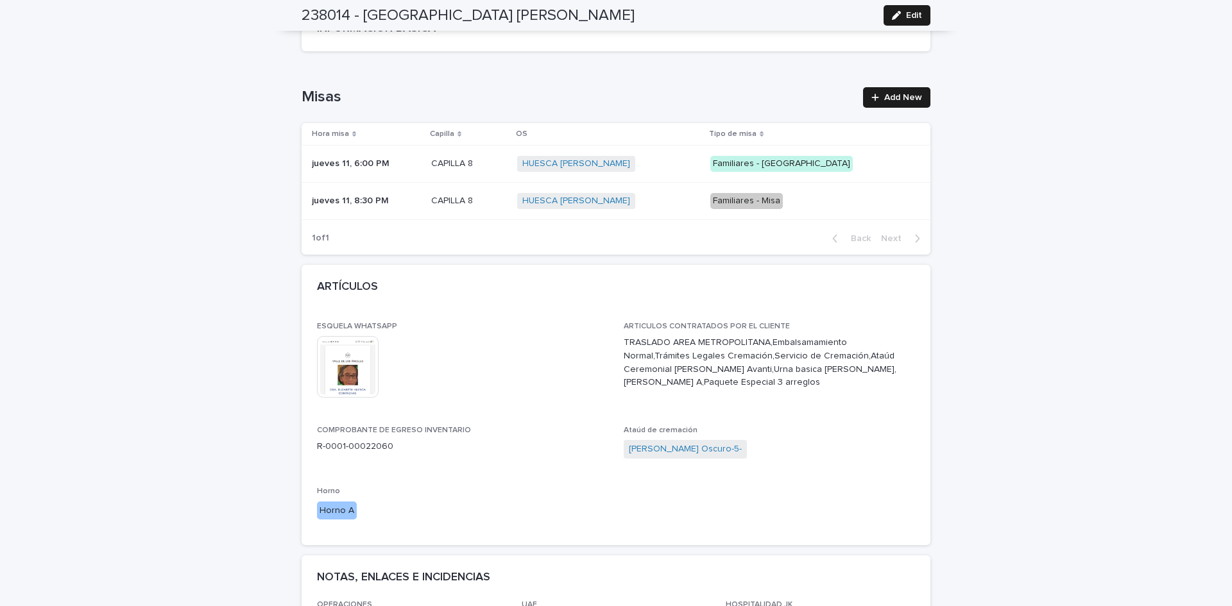
scroll to position [0, 0]
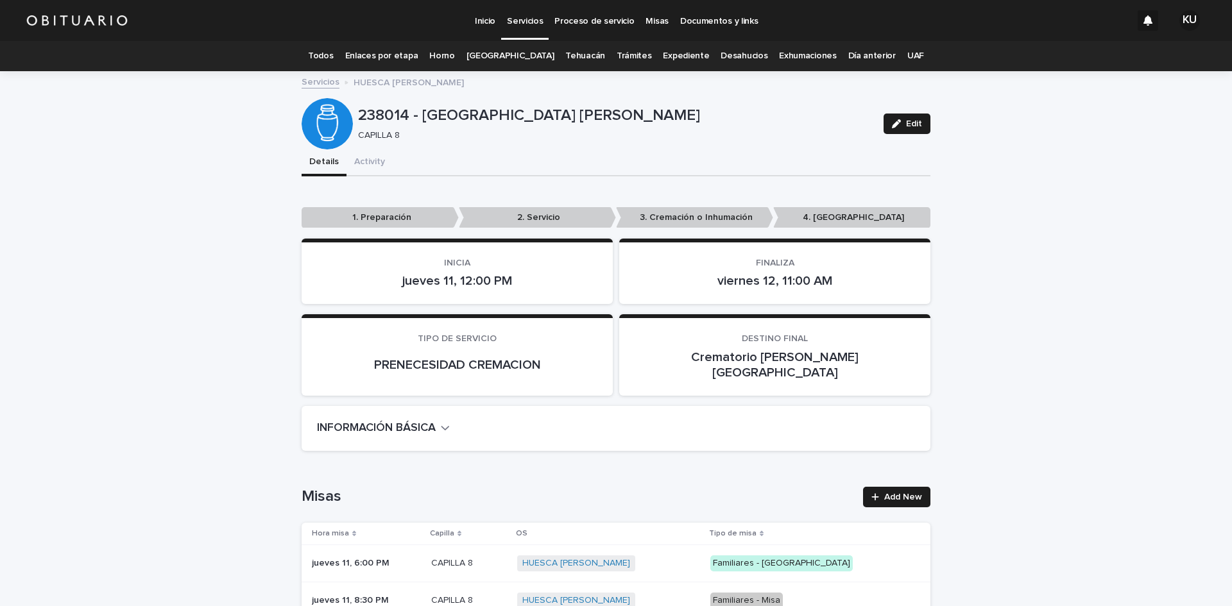
click at [325, 55] on link "Todos" at bounding box center [320, 56] width 25 height 30
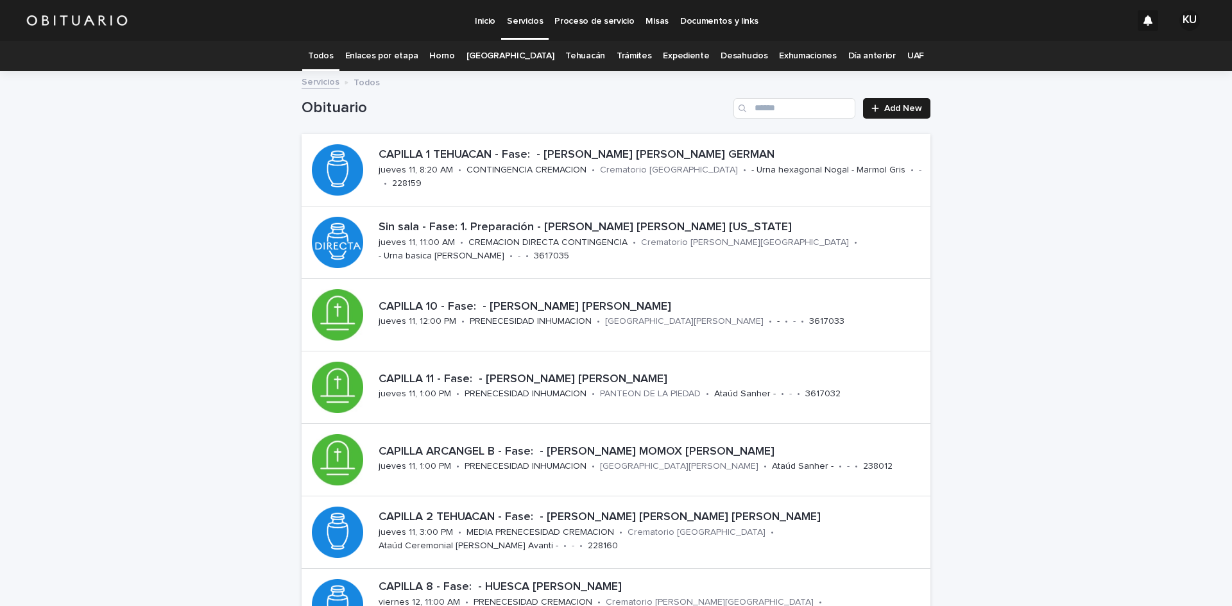
click at [626, 58] on link "Trámites" at bounding box center [634, 56] width 35 height 30
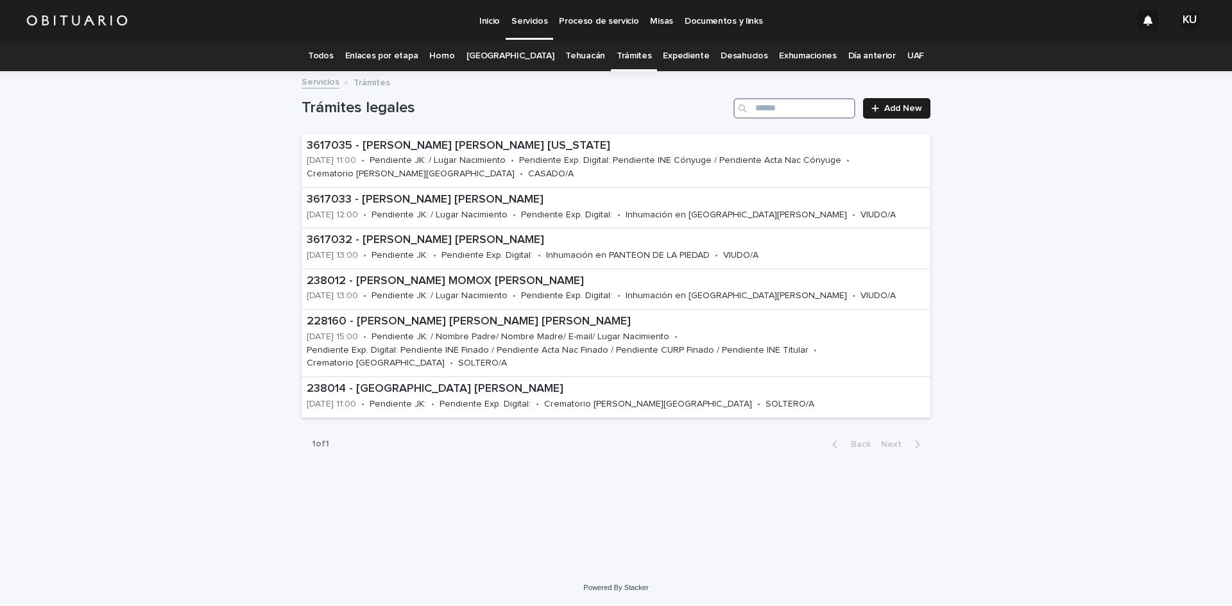
click at [773, 98] on input "Search" at bounding box center [794, 108] width 122 height 21
click at [663, 57] on link "Expediente" at bounding box center [686, 56] width 46 height 30
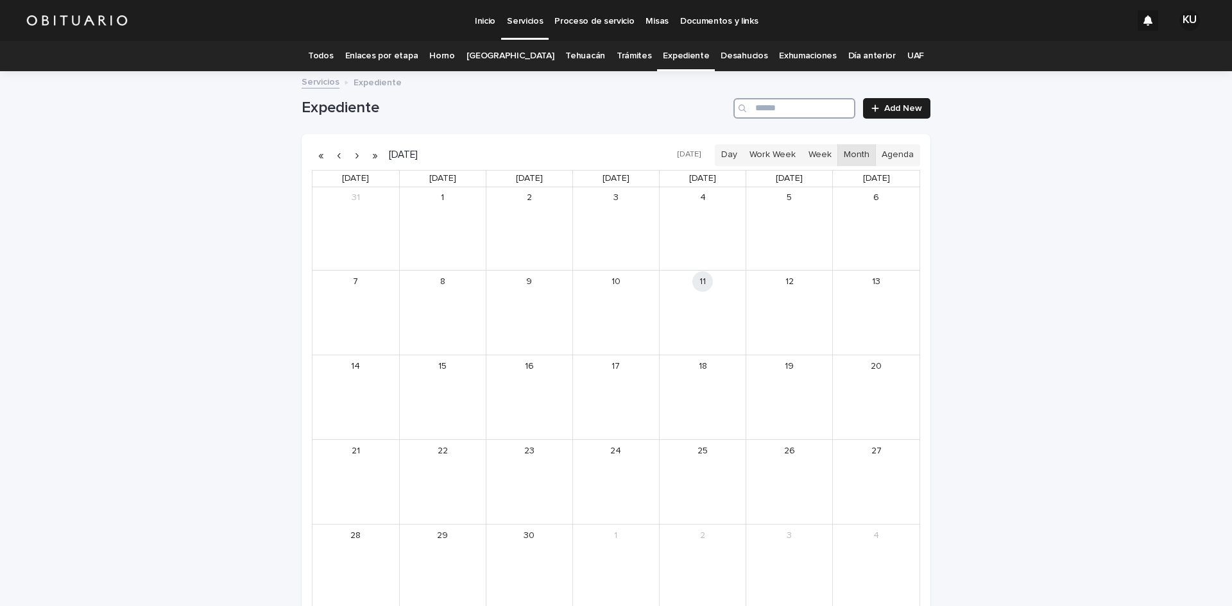
click at [775, 115] on input "Search" at bounding box center [794, 108] width 122 height 21
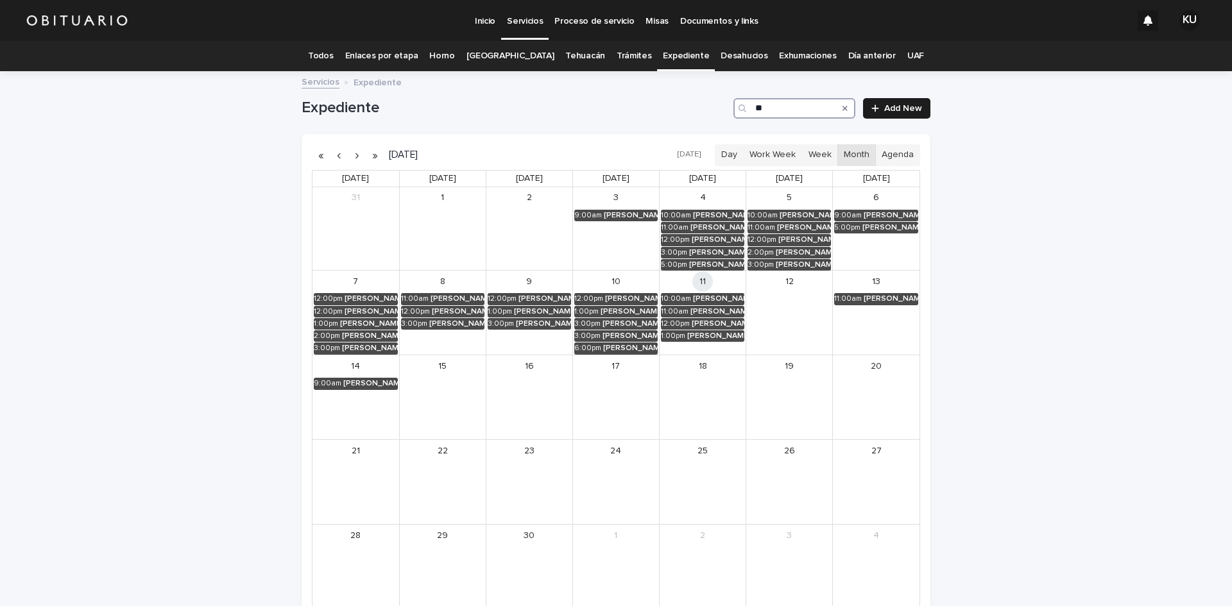
type input "*"
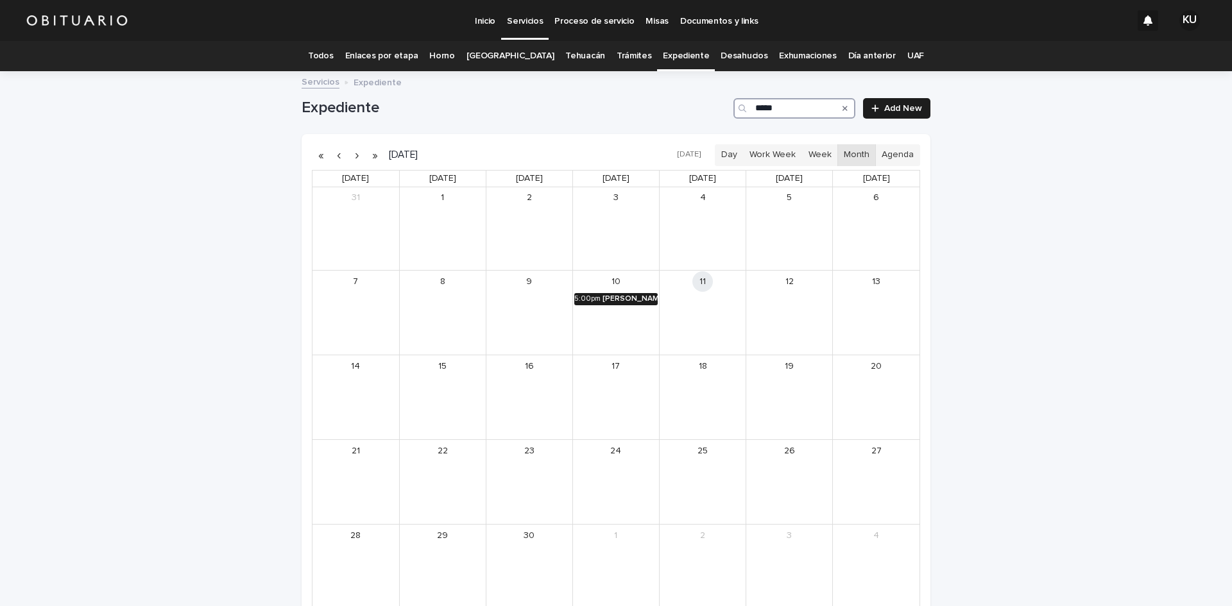
click at [615, 302] on div "[PERSON_NAME] [PERSON_NAME] [PERSON_NAME]" at bounding box center [630, 299] width 55 height 9
type input "*****"
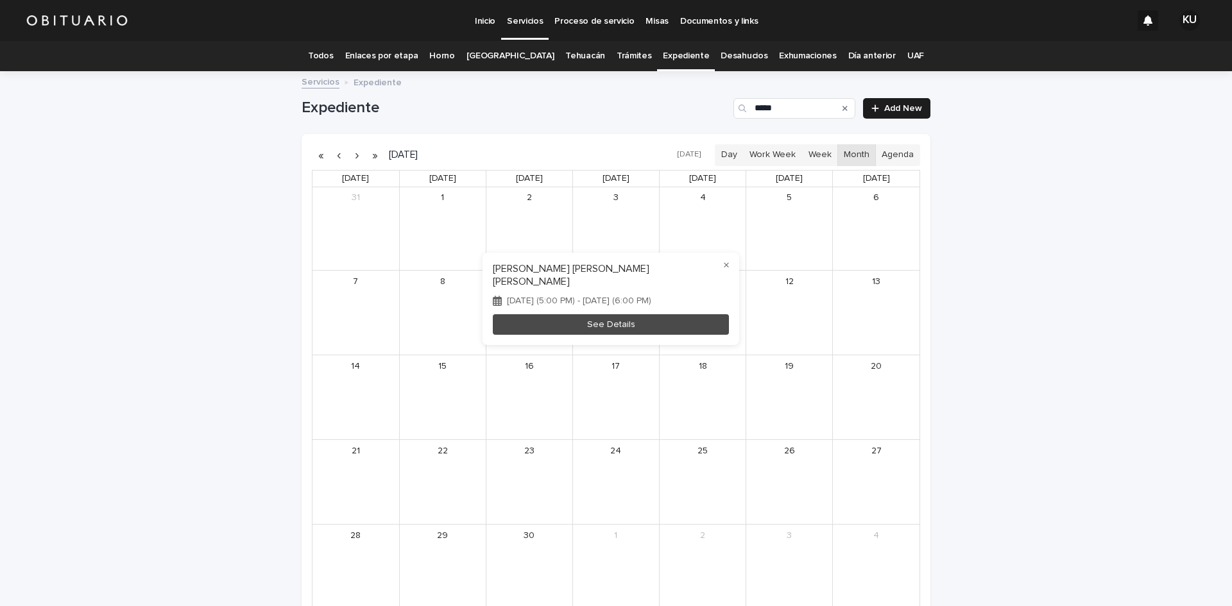
click at [615, 302] on div "[DATE] (5:00 PM) - [DATE] (6:00 PM)" at bounding box center [611, 301] width 236 height 11
click at [603, 323] on button "See Details" at bounding box center [611, 324] width 236 height 21
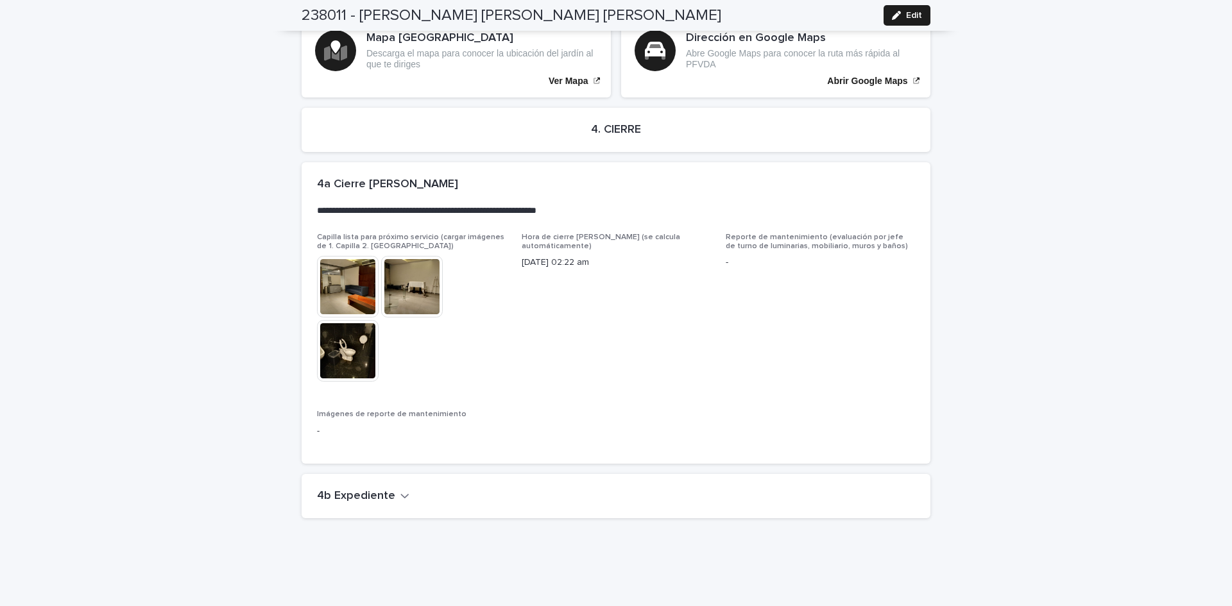
scroll to position [2894, 0]
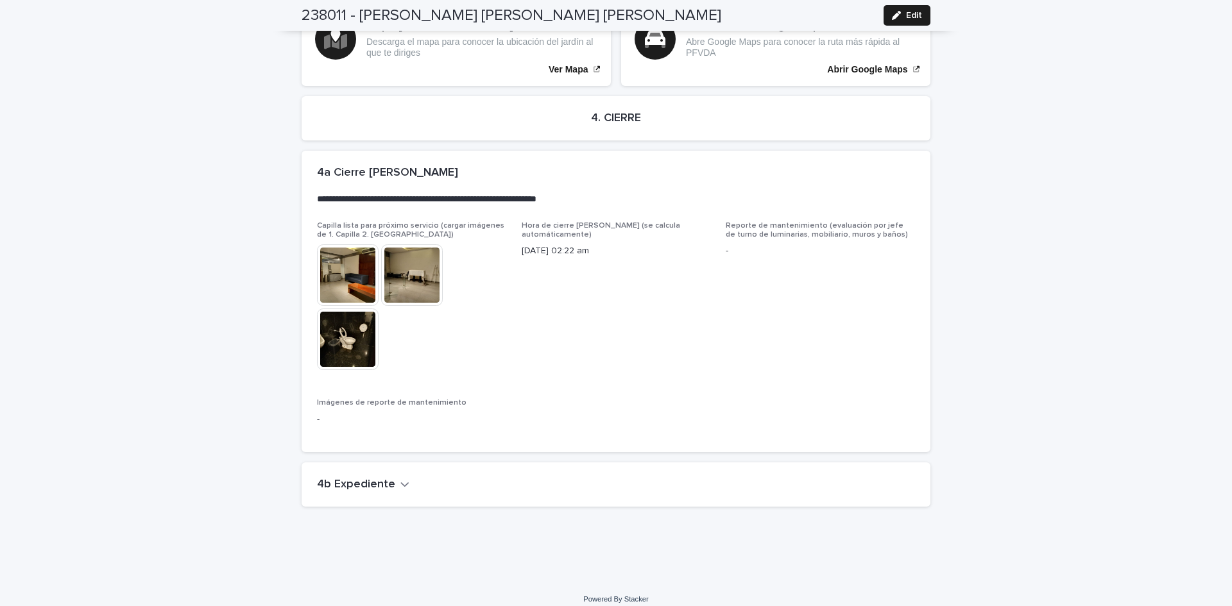
click at [365, 478] on h2 "4b Expediente" at bounding box center [356, 485] width 78 height 14
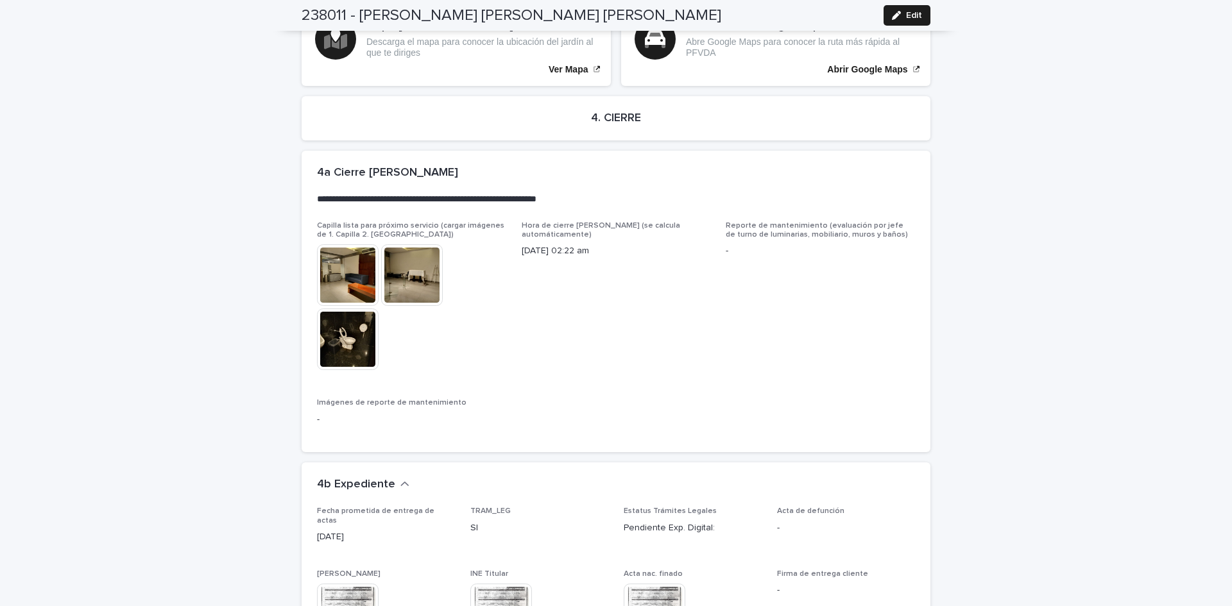
scroll to position [3376, 0]
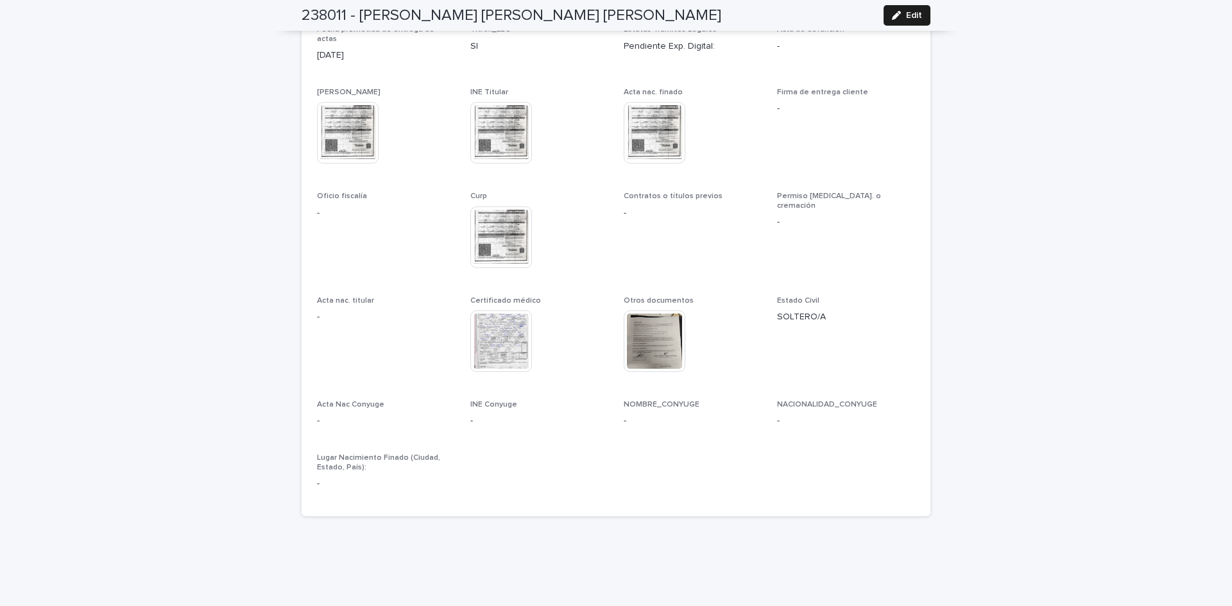
click at [477, 329] on img at bounding box center [501, 342] width 62 height 62
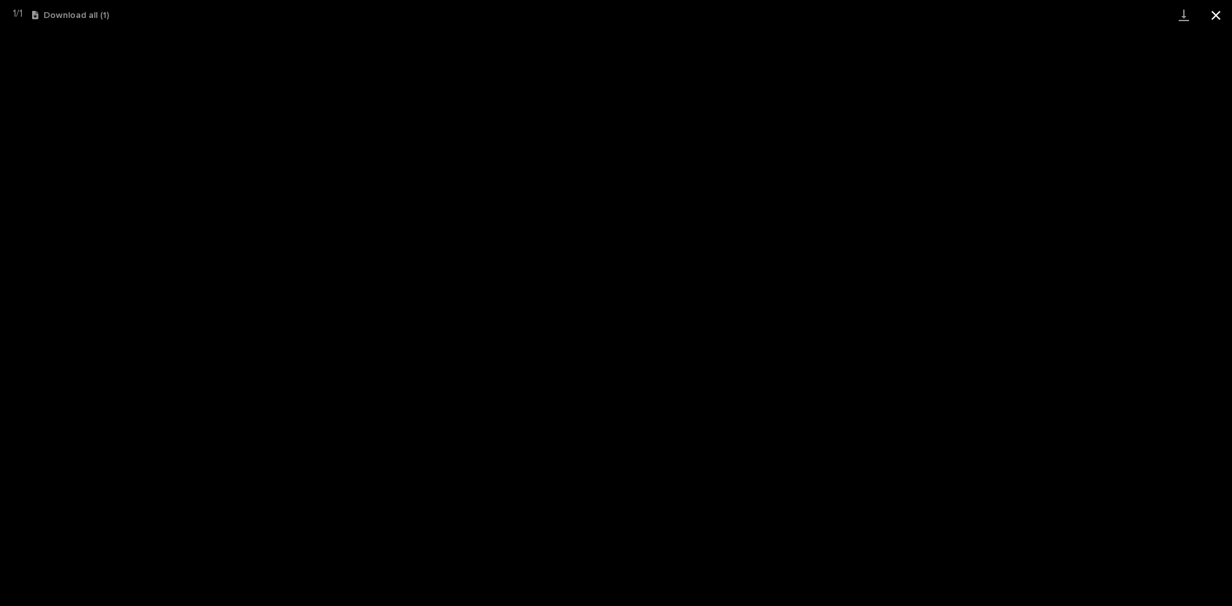
click at [1217, 12] on button "Close gallery" at bounding box center [1216, 15] width 32 height 30
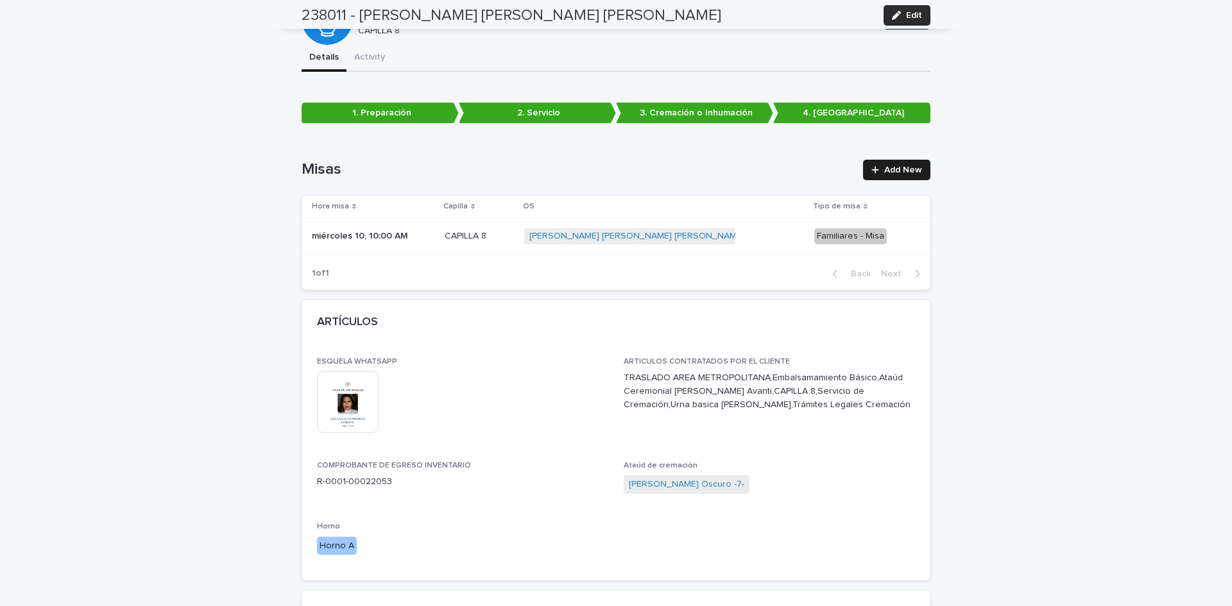
scroll to position [0, 0]
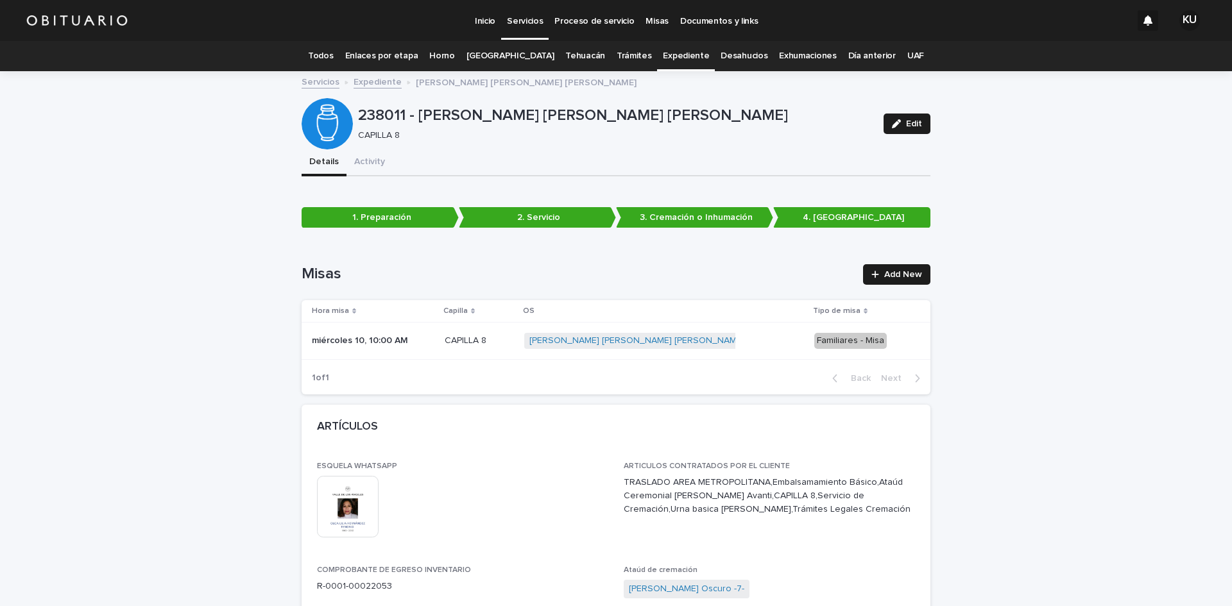
click at [333, 58] on link "Todos" at bounding box center [320, 56] width 25 height 30
